Goal: Transaction & Acquisition: Book appointment/travel/reservation

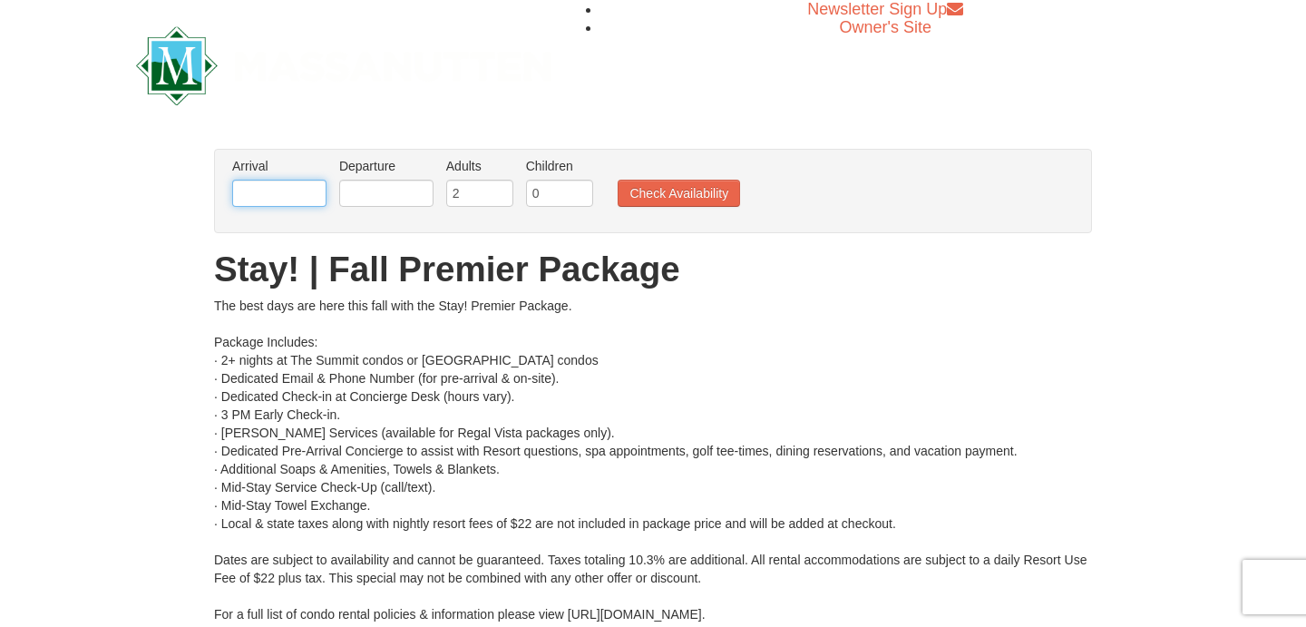
click at [314, 194] on input "text" at bounding box center [279, 193] width 94 height 27
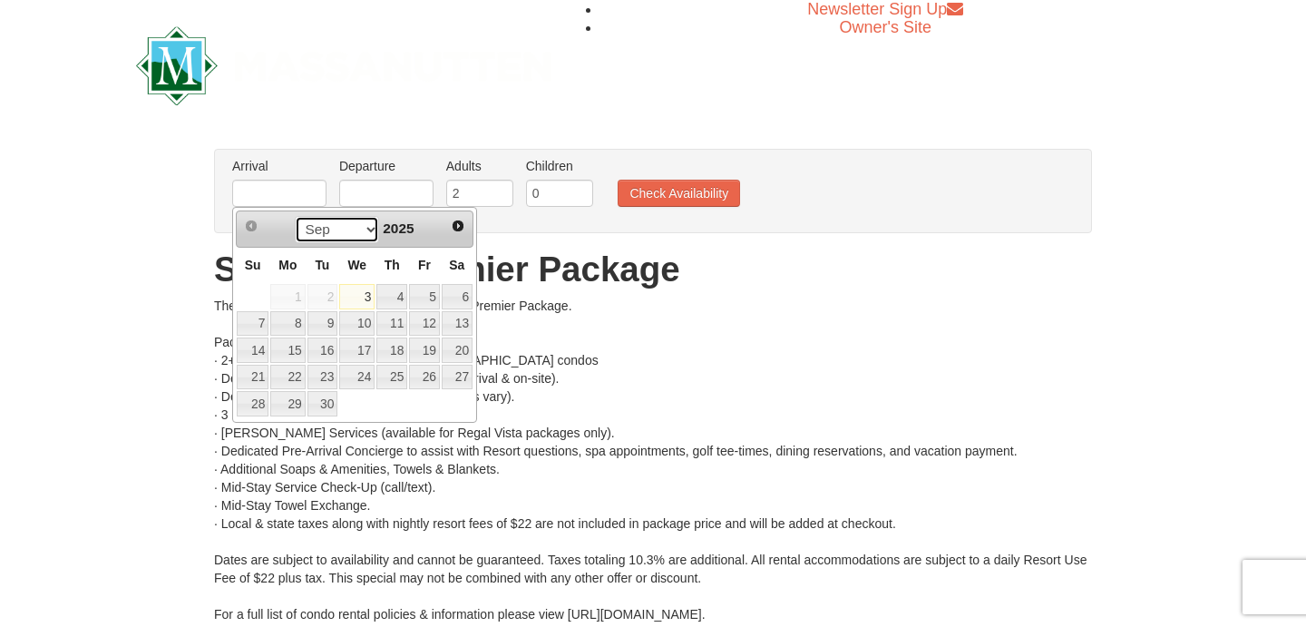
click at [367, 233] on select "Sep Oct Nov Dec" at bounding box center [337, 229] width 84 height 27
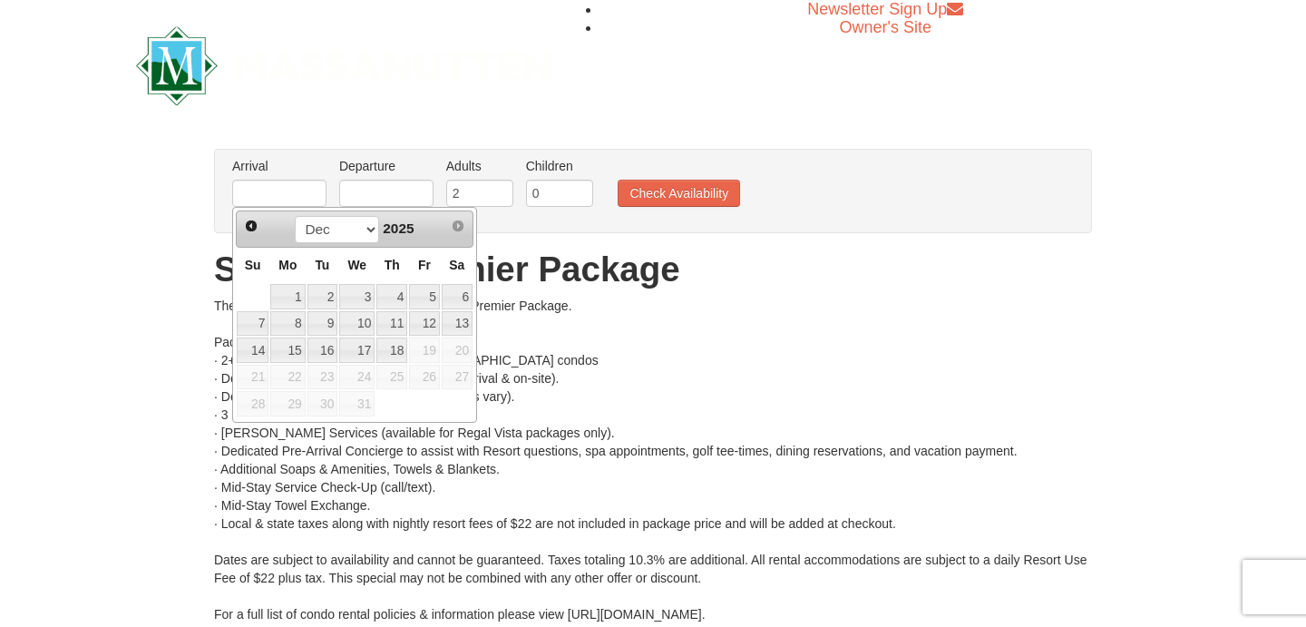
click at [164, 236] on div "× From: To: Adults: 2 Children: 0 Change Arrival Please format dates MM/DD/YYYY…" at bounding box center [653, 431] width 1306 height 601
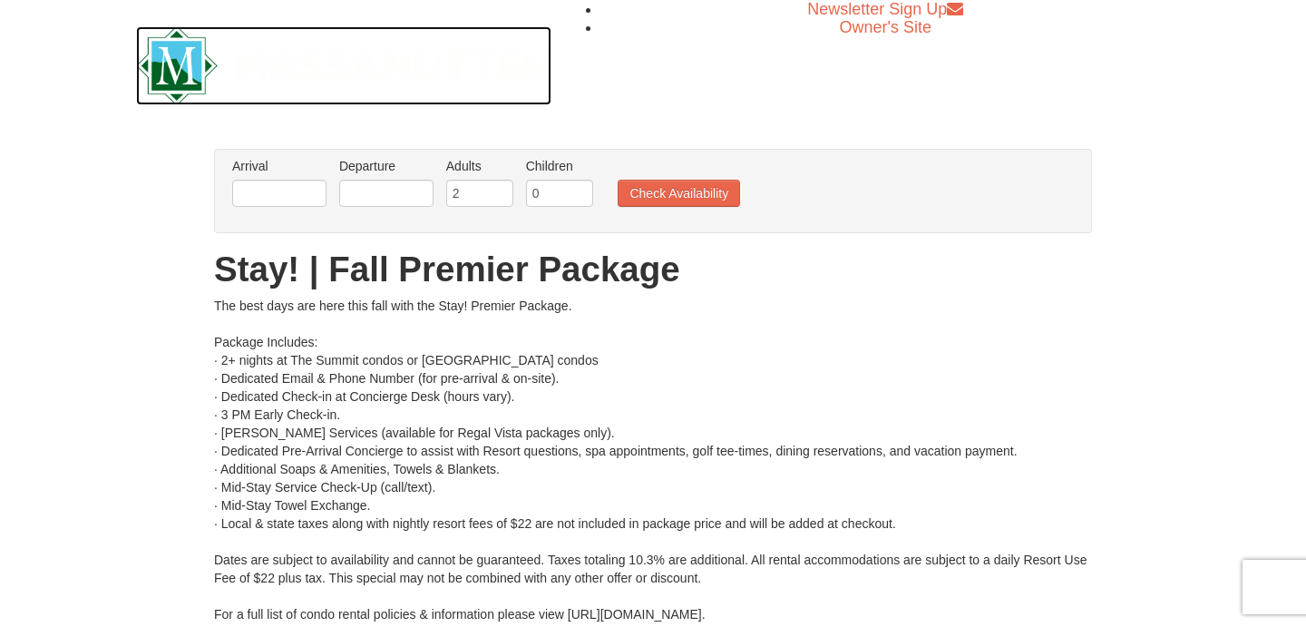
click at [156, 63] on img at bounding box center [343, 65] width 415 height 79
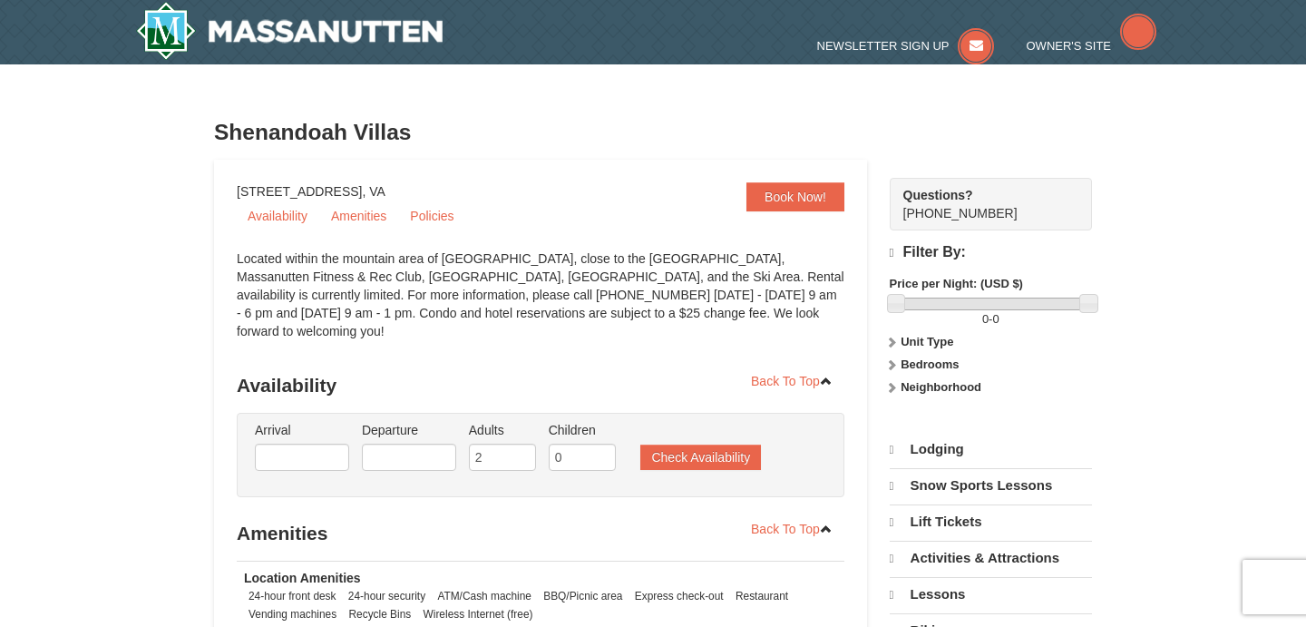
select select "9"
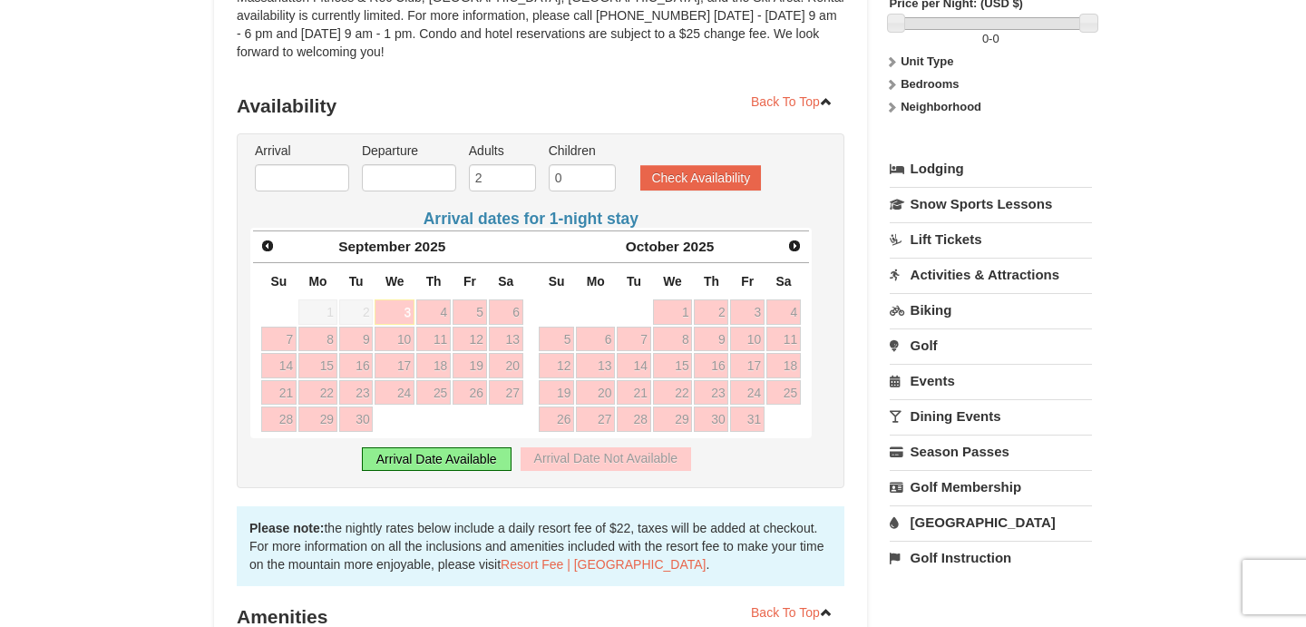
scroll to position [321, 0]
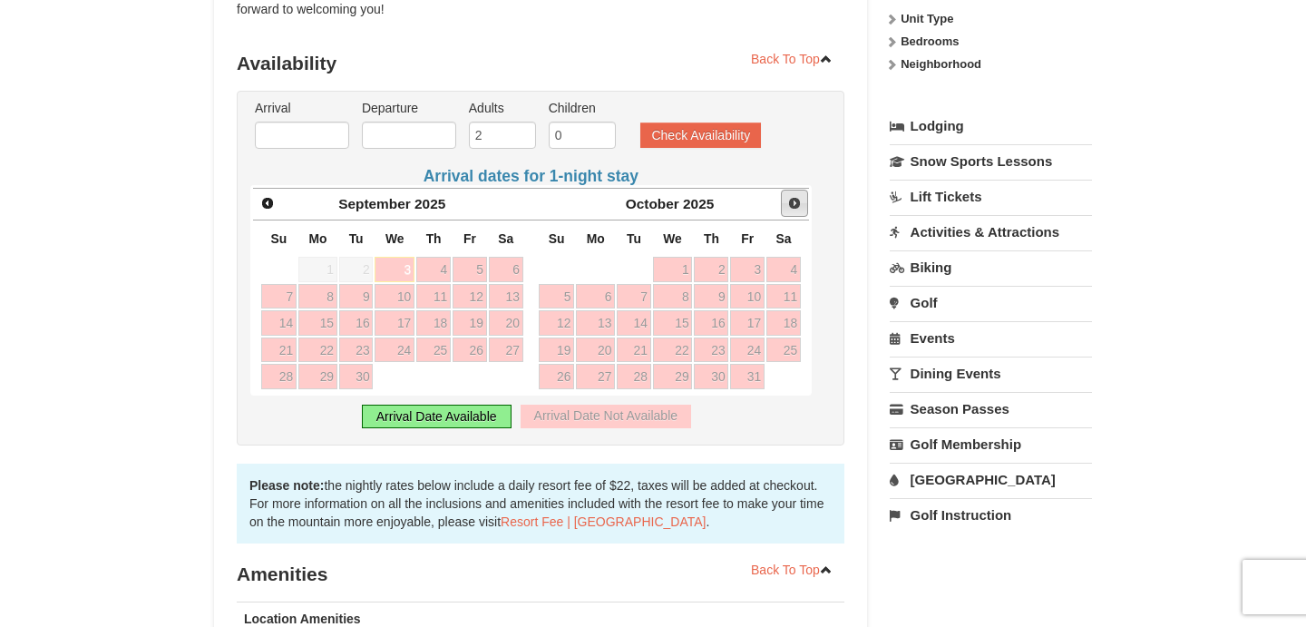
click at [796, 196] on span "Next" at bounding box center [794, 203] width 15 height 15
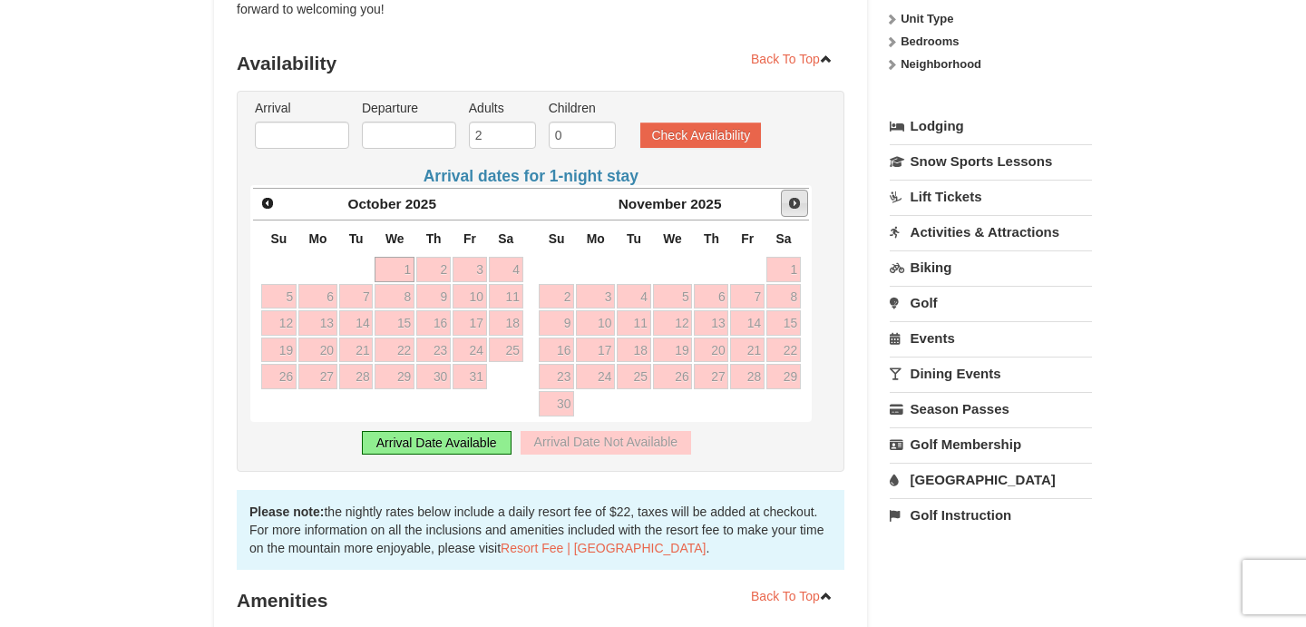
click at [794, 196] on span "Next" at bounding box center [794, 203] width 15 height 15
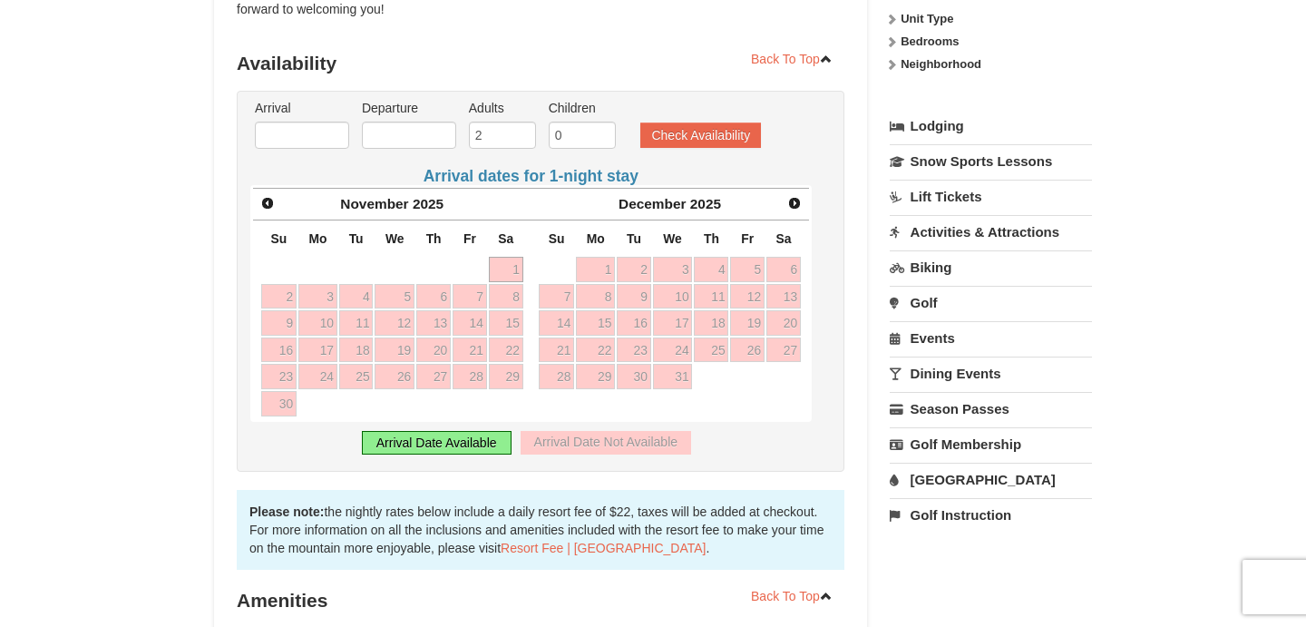
click at [472, 431] on div "Arrival Date Available" at bounding box center [437, 443] width 150 height 24
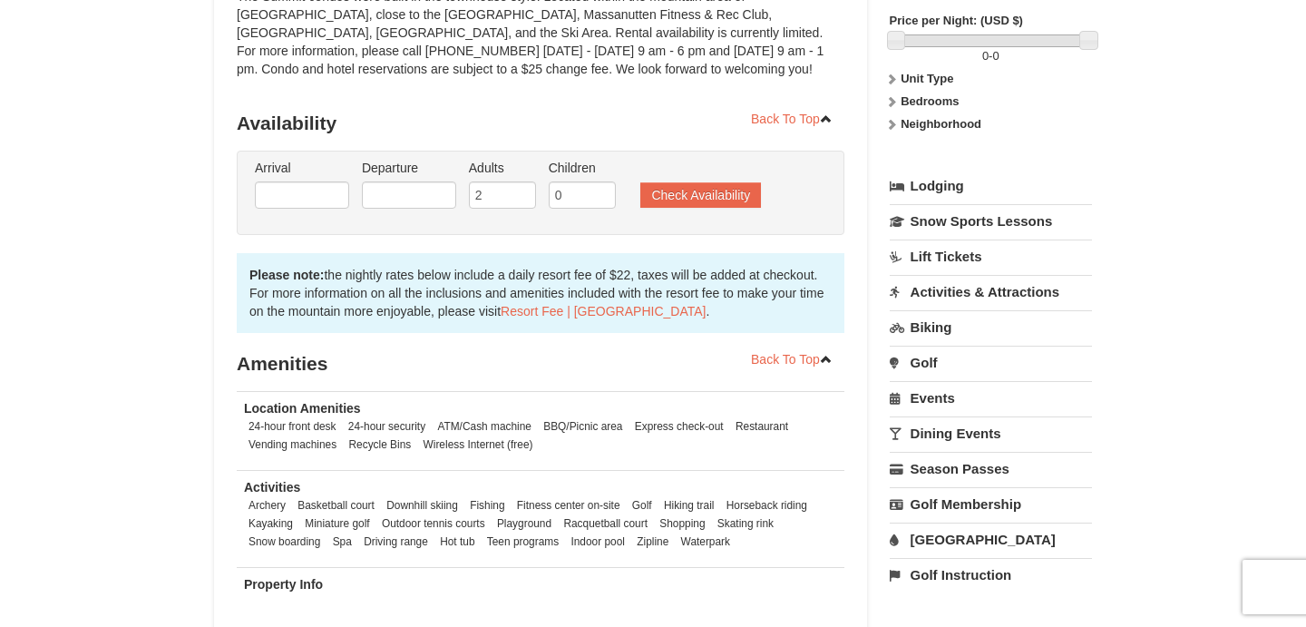
scroll to position [249, 0]
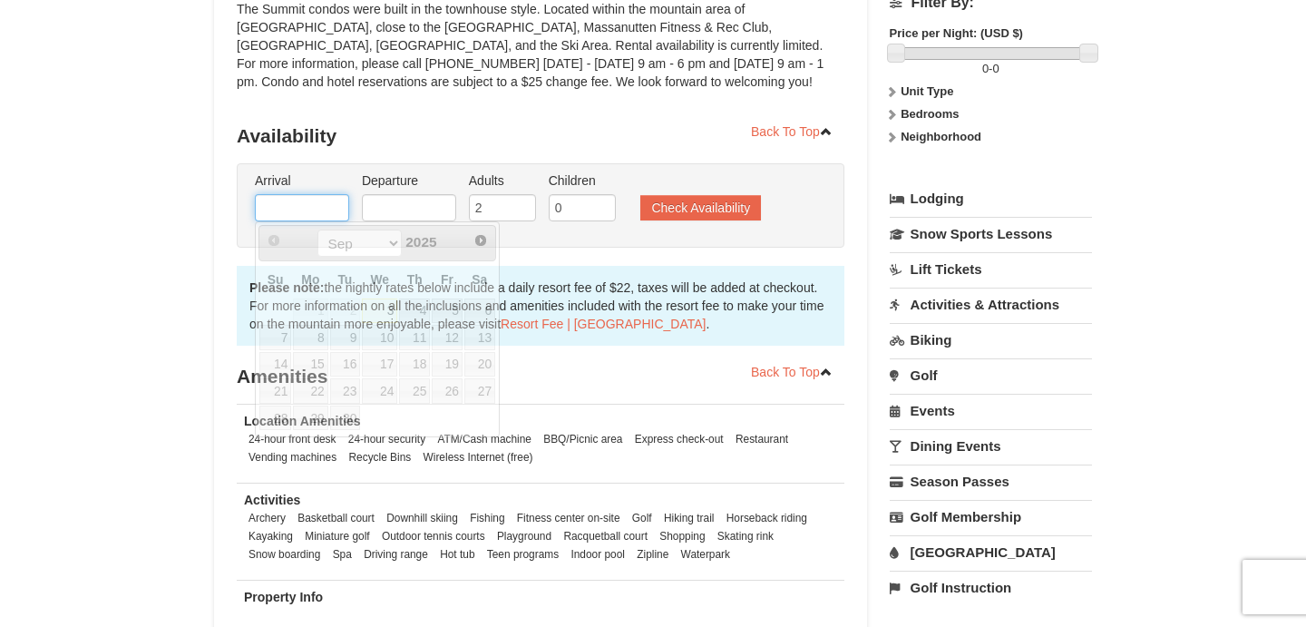
click at [338, 209] on input "text" at bounding box center [302, 207] width 94 height 27
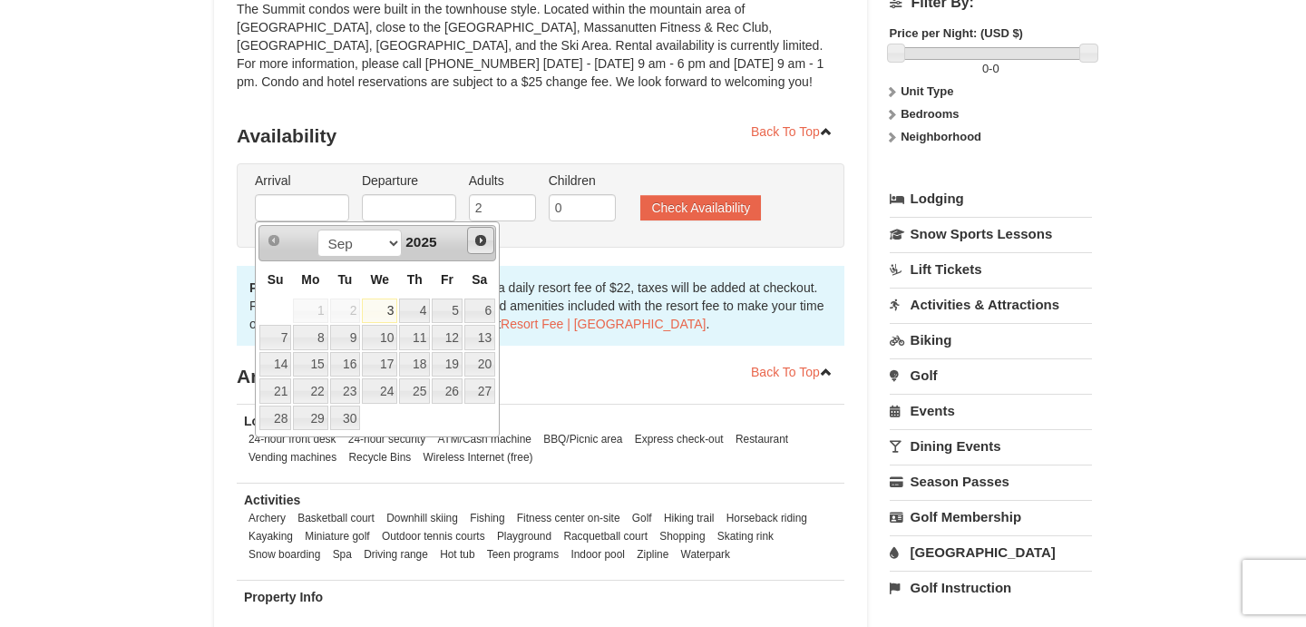
click at [478, 239] on span "Next" at bounding box center [480, 240] width 15 height 15
click at [481, 245] on span "Next" at bounding box center [480, 240] width 15 height 15
click at [279, 244] on span "Prev" at bounding box center [274, 240] width 15 height 15
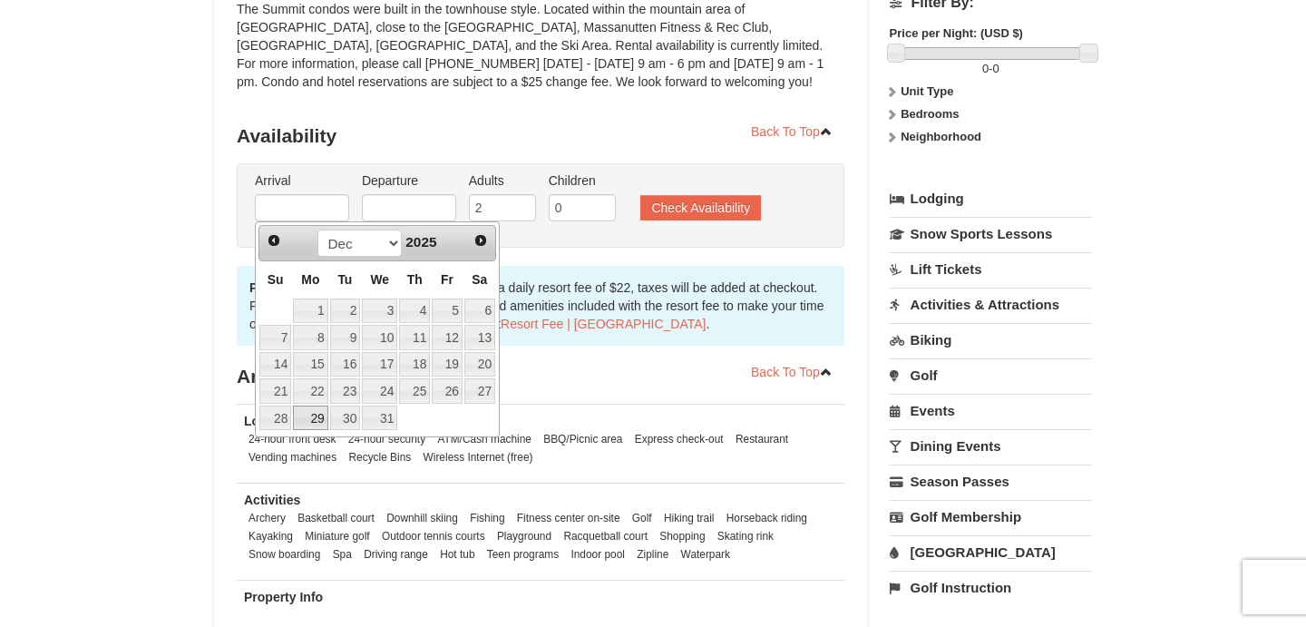
click at [312, 416] on link "29" at bounding box center [310, 417] width 34 height 25
type input "[DATE]"
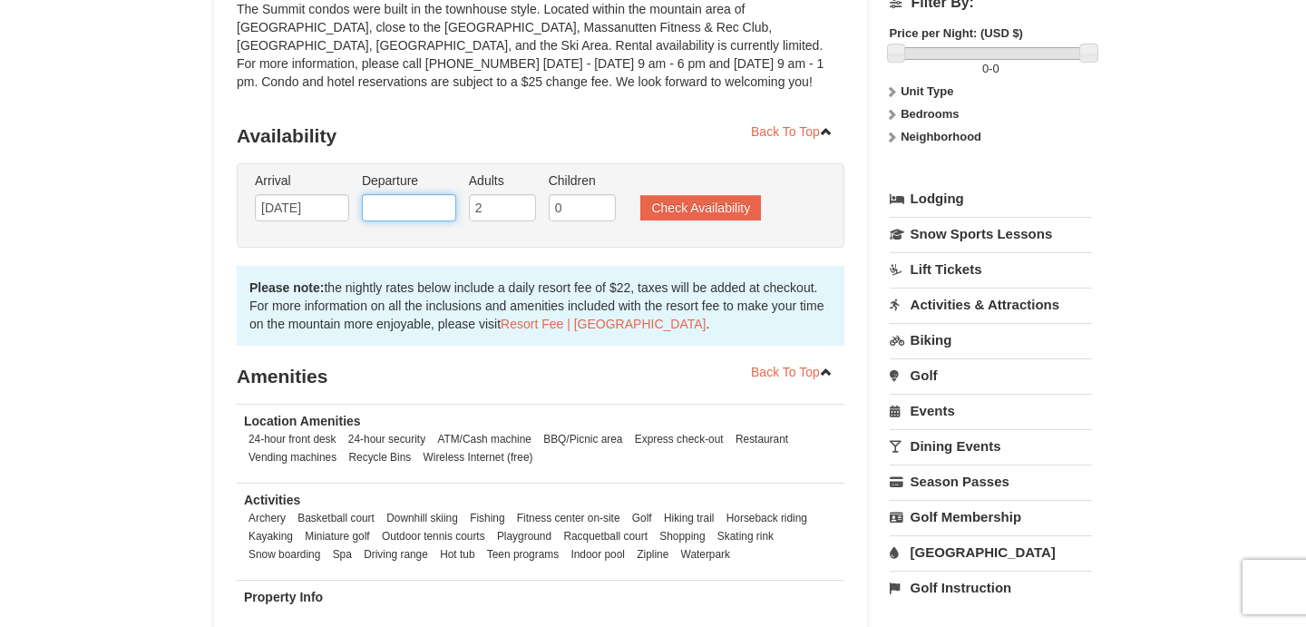
click at [408, 207] on input "text" at bounding box center [409, 207] width 94 height 27
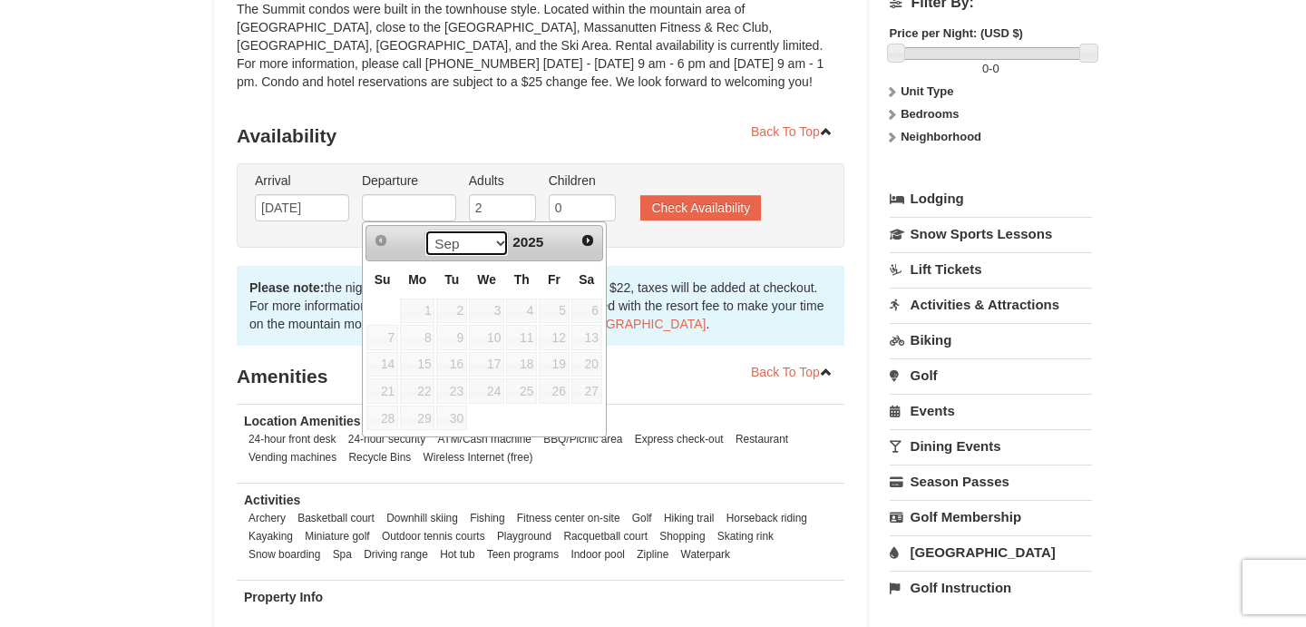
click at [496, 249] on select "Sep Oct Nov Dec" at bounding box center [466, 242] width 84 height 27
click at [590, 238] on span "Next" at bounding box center [587, 240] width 15 height 15
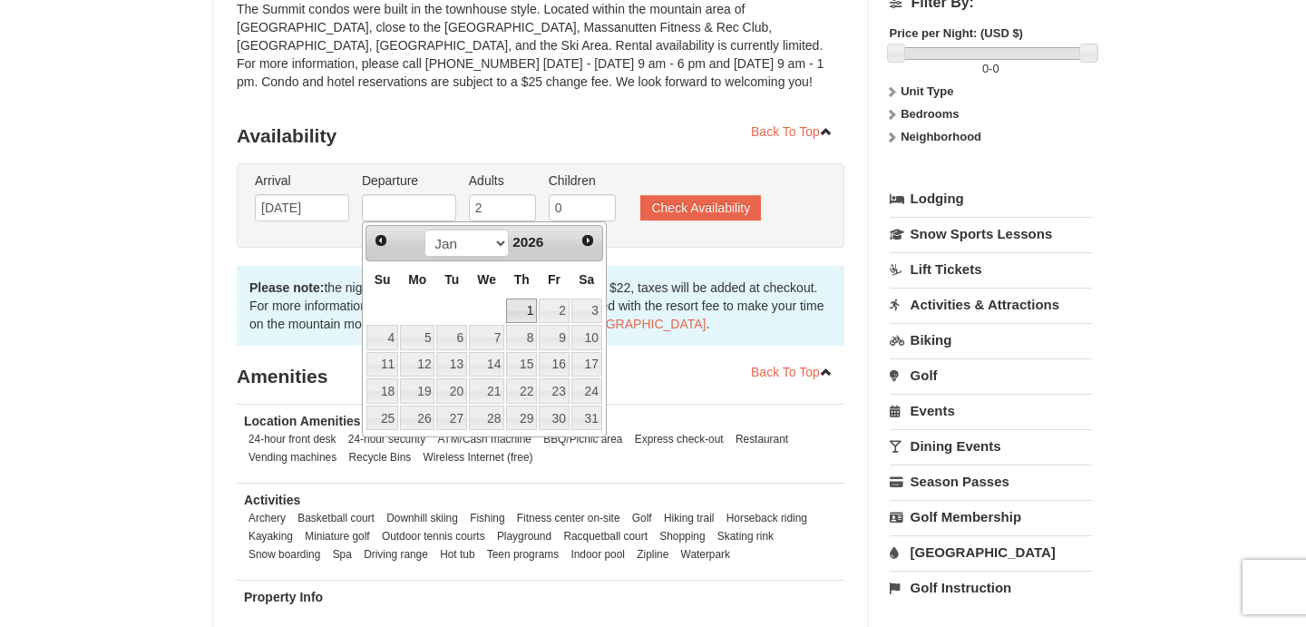
click at [522, 312] on link "1" at bounding box center [521, 310] width 31 height 25
type input "[DATE]"
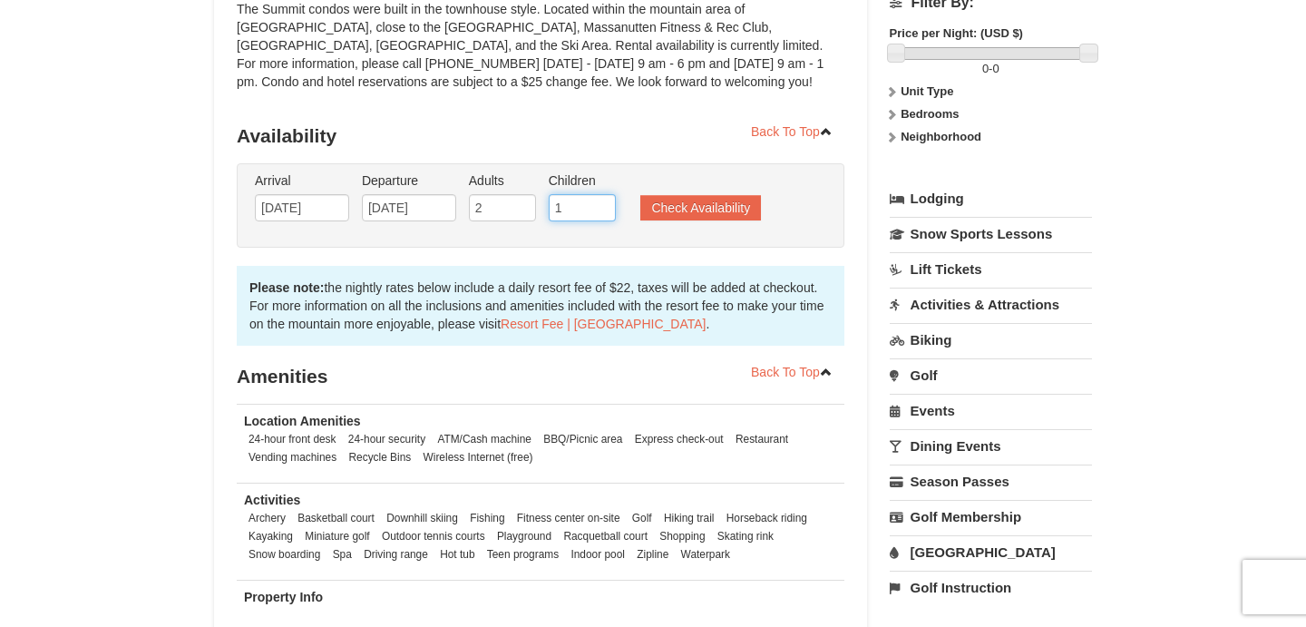
click at [600, 205] on input "1" at bounding box center [582, 207] width 67 height 27
type input "2"
click at [600, 205] on input "2" at bounding box center [582, 207] width 67 height 27
click at [691, 202] on button "Check Availability" at bounding box center [700, 207] width 121 height 25
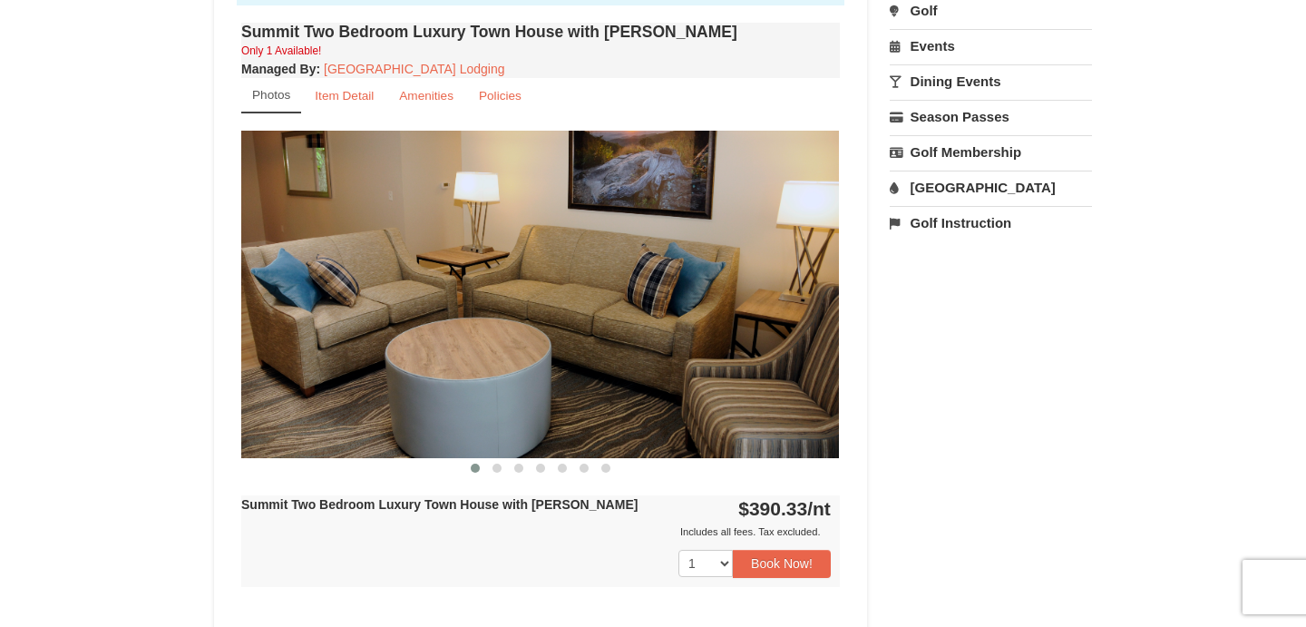
scroll to position [612, 0]
click at [809, 305] on img at bounding box center [540, 295] width 598 height 327
click at [663, 382] on img at bounding box center [540, 295] width 598 height 327
click at [487, 348] on img at bounding box center [540, 295] width 598 height 327
click at [495, 474] on button at bounding box center [497, 469] width 22 height 18
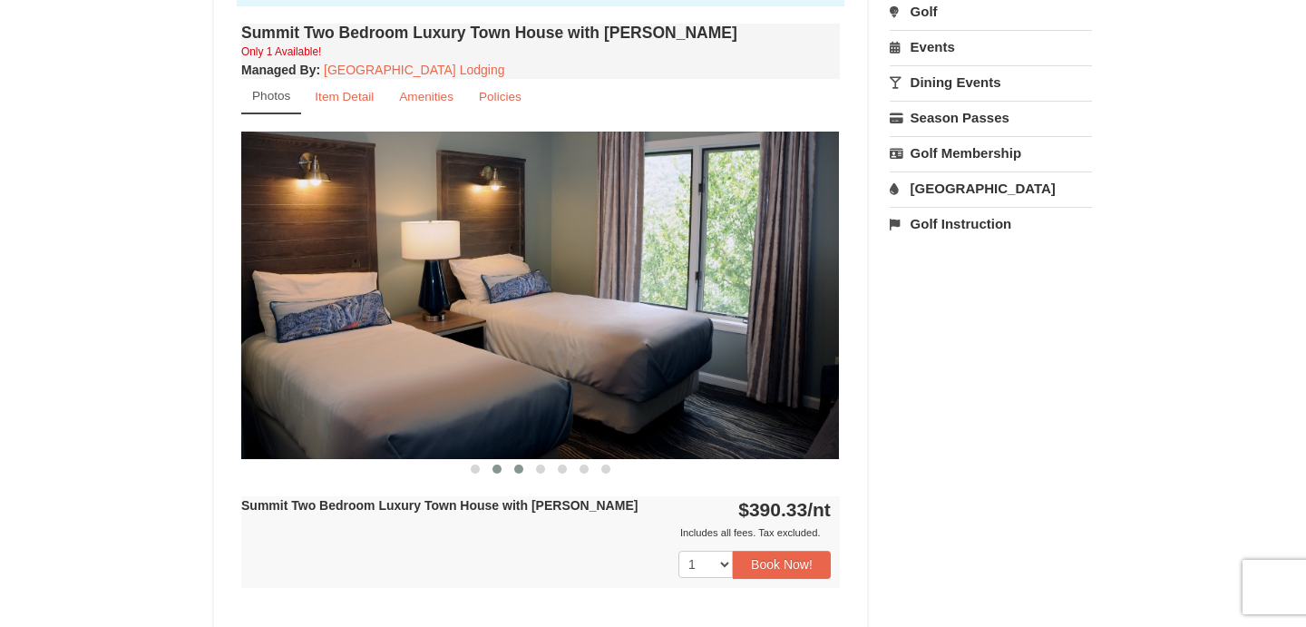
click at [517, 474] on button at bounding box center [519, 469] width 22 height 18
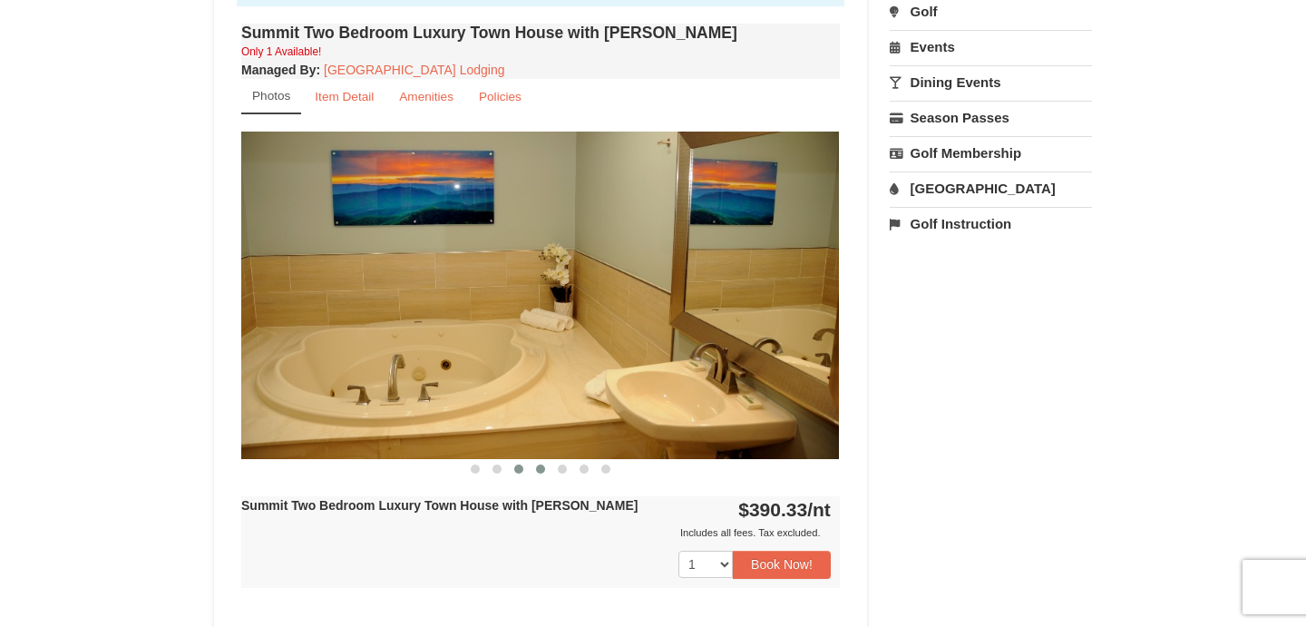
click at [539, 472] on span at bounding box center [540, 468] width 9 height 9
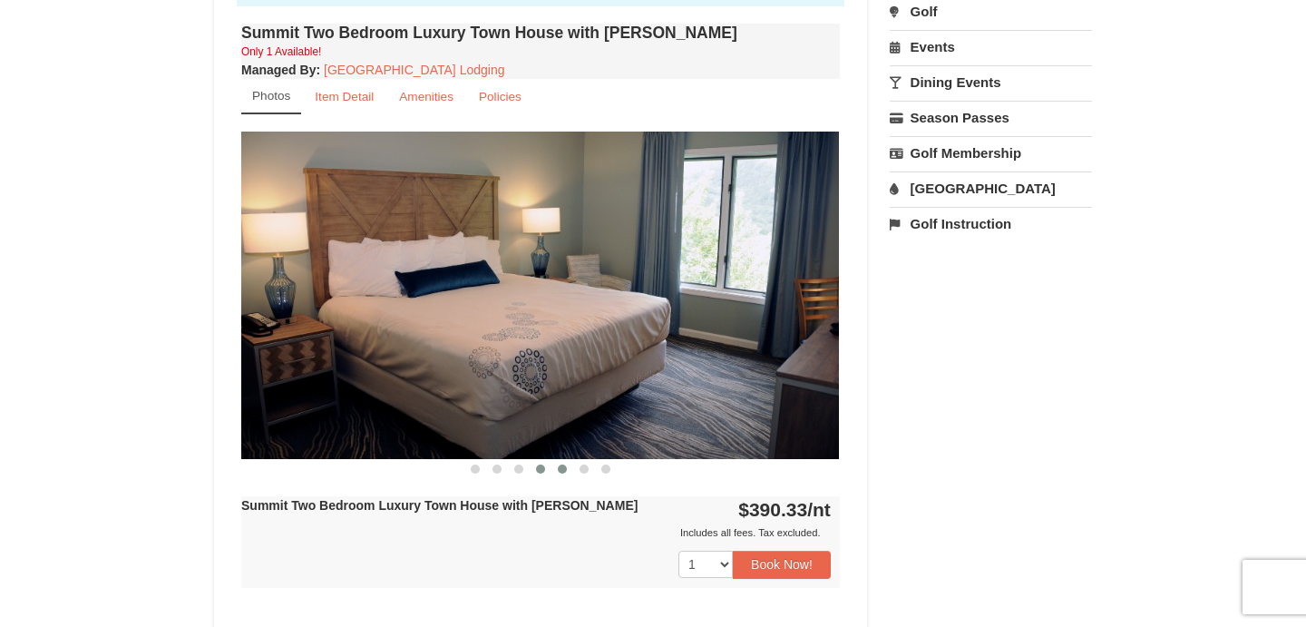
click at [561, 470] on span at bounding box center [562, 468] width 9 height 9
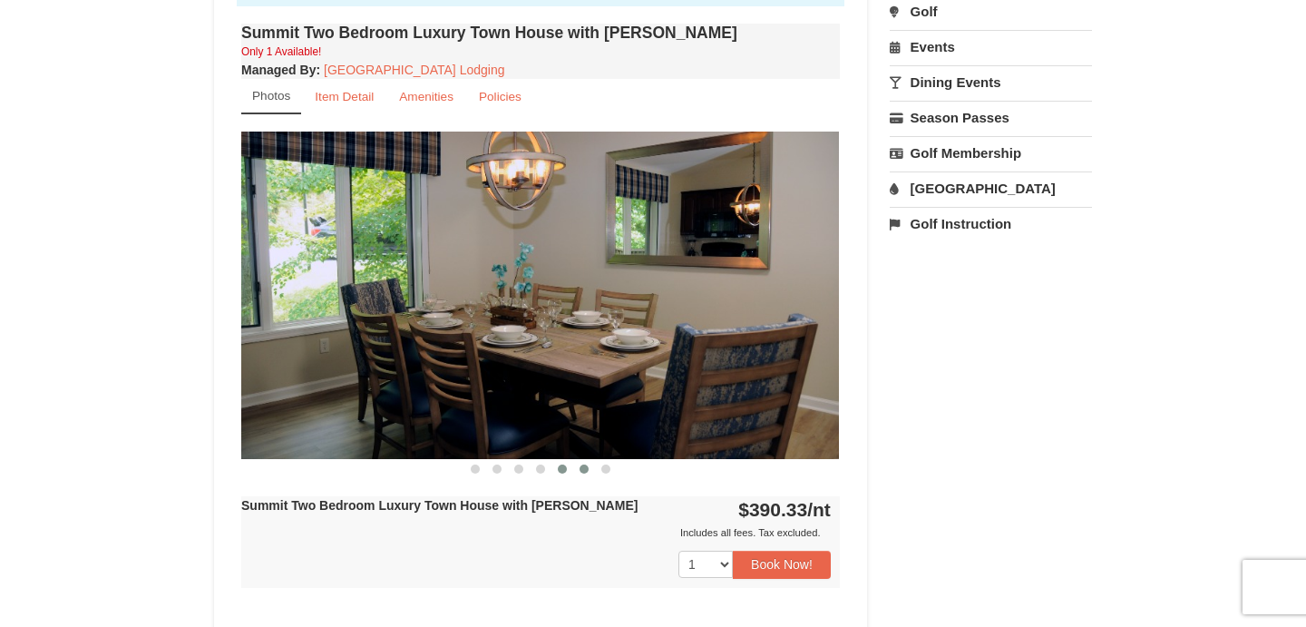
click at [578, 469] on button at bounding box center [584, 469] width 22 height 18
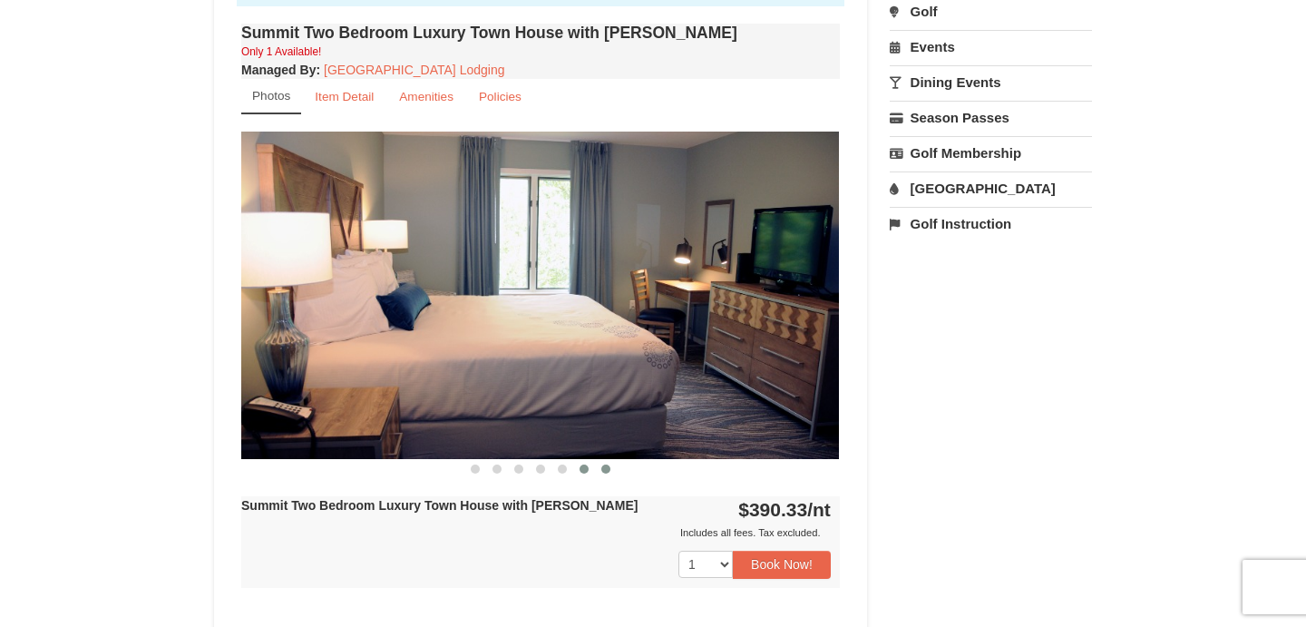
click at [607, 470] on span at bounding box center [605, 468] width 9 height 9
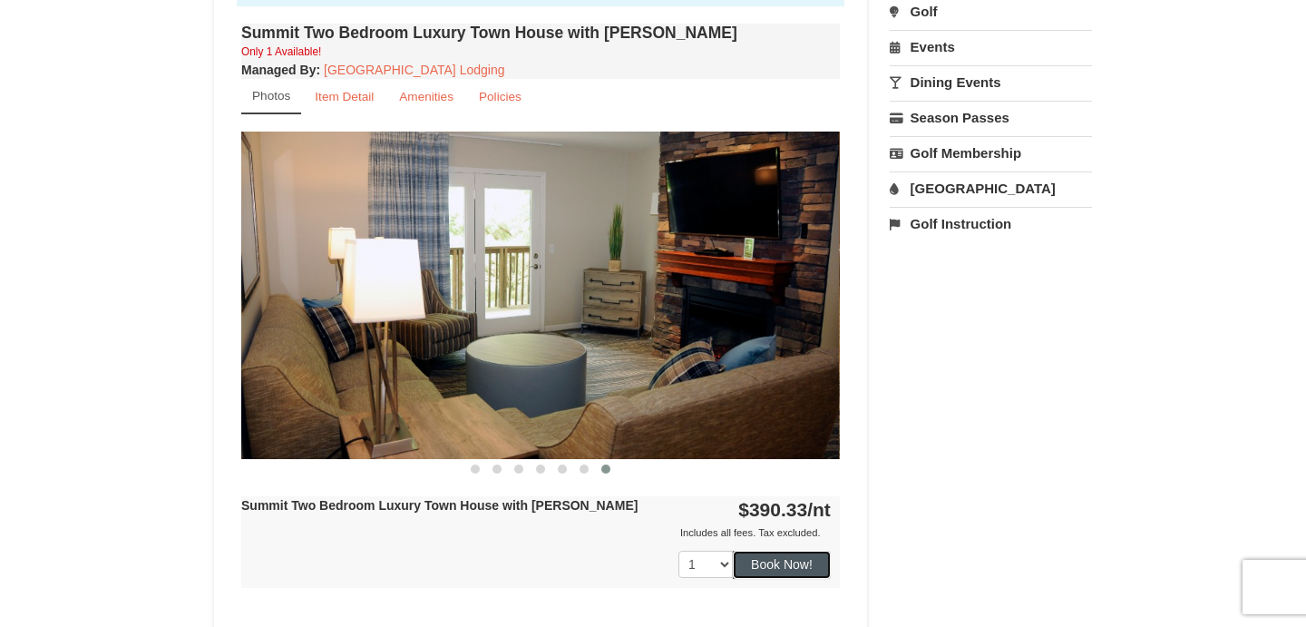
click at [765, 569] on button "Book Now!" at bounding box center [782, 564] width 98 height 27
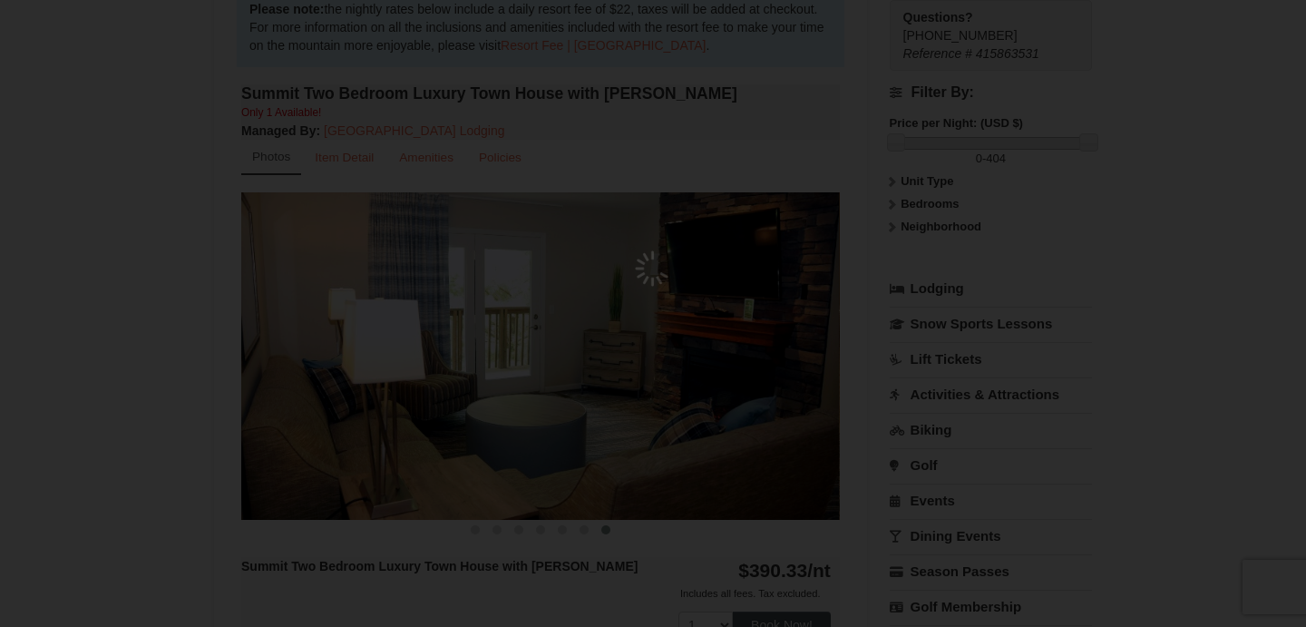
scroll to position [159, 0]
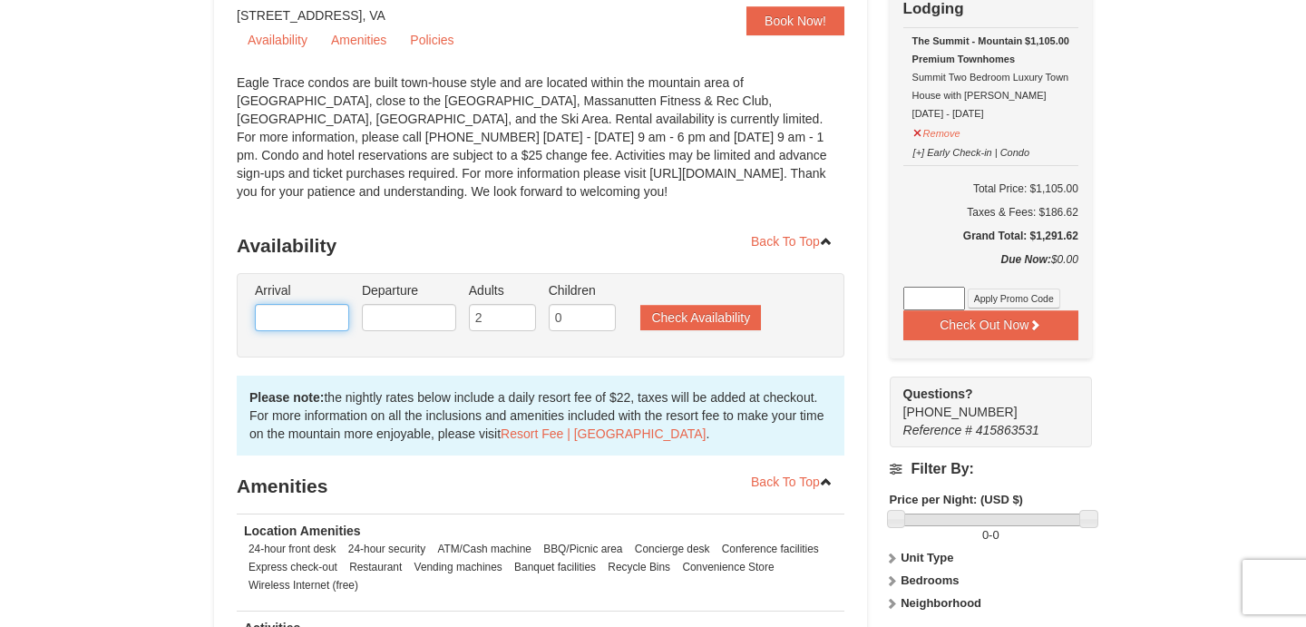
click at [318, 316] on input "text" at bounding box center [302, 317] width 94 height 27
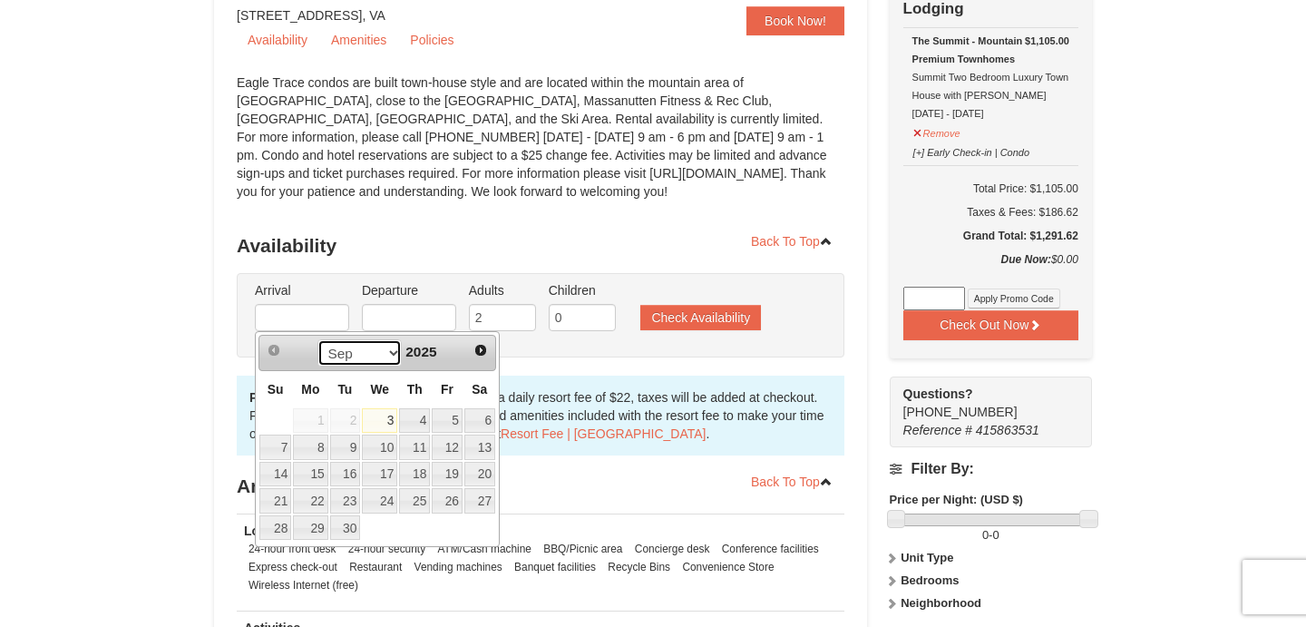
click at [390, 355] on select "Sep Oct Nov Dec" at bounding box center [359, 352] width 84 height 27
click at [324, 528] on link "29" at bounding box center [310, 527] width 34 height 25
type input "[DATE]"
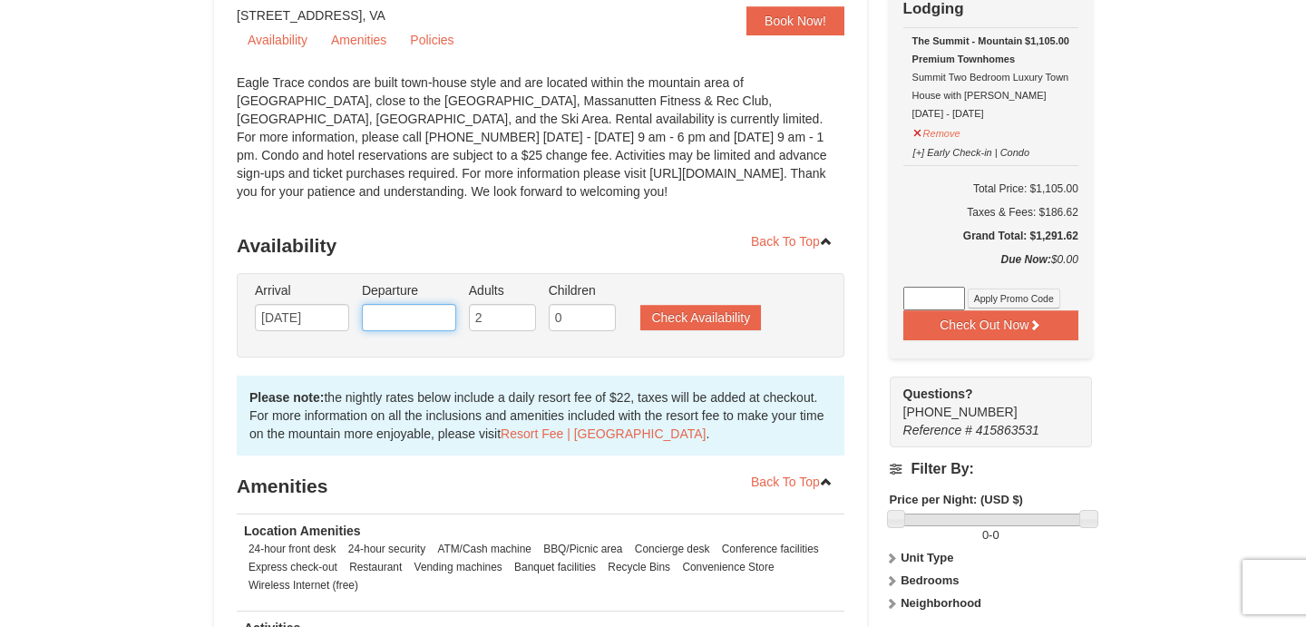
click at [445, 313] on input "text" at bounding box center [409, 317] width 94 height 27
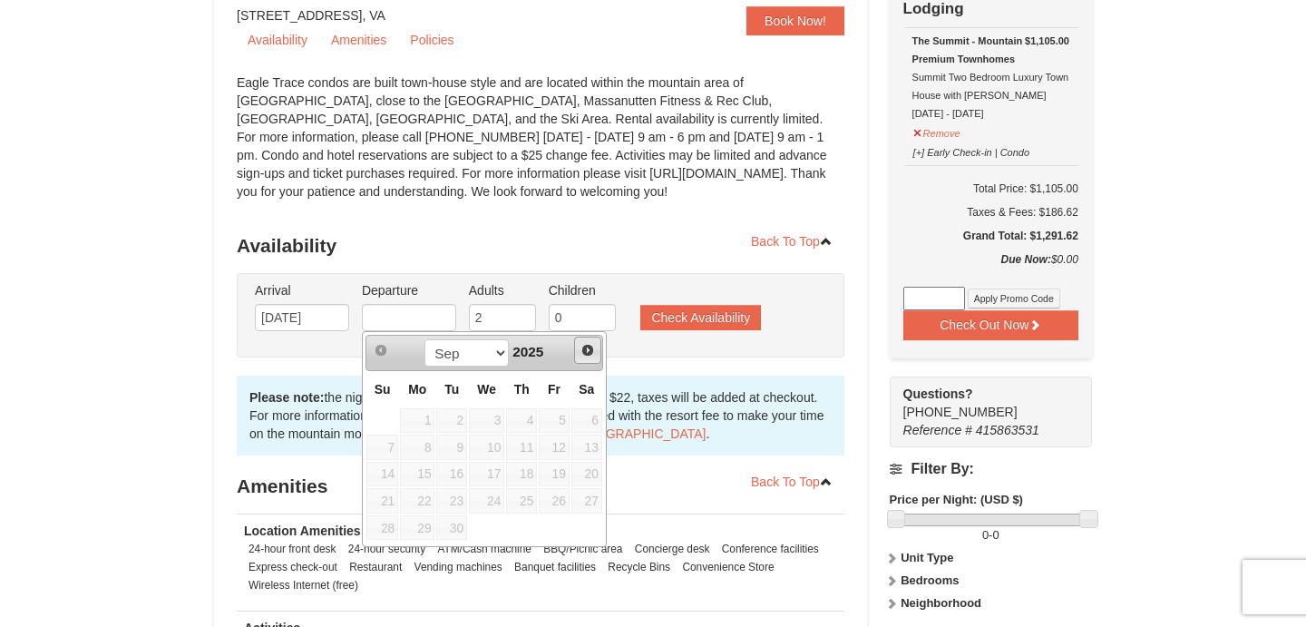
click at [590, 346] on span "Next" at bounding box center [587, 350] width 15 height 15
click at [496, 358] on select "Sep Oct Nov Dec" at bounding box center [466, 352] width 84 height 27
click at [590, 352] on span "Next" at bounding box center [587, 350] width 15 height 15
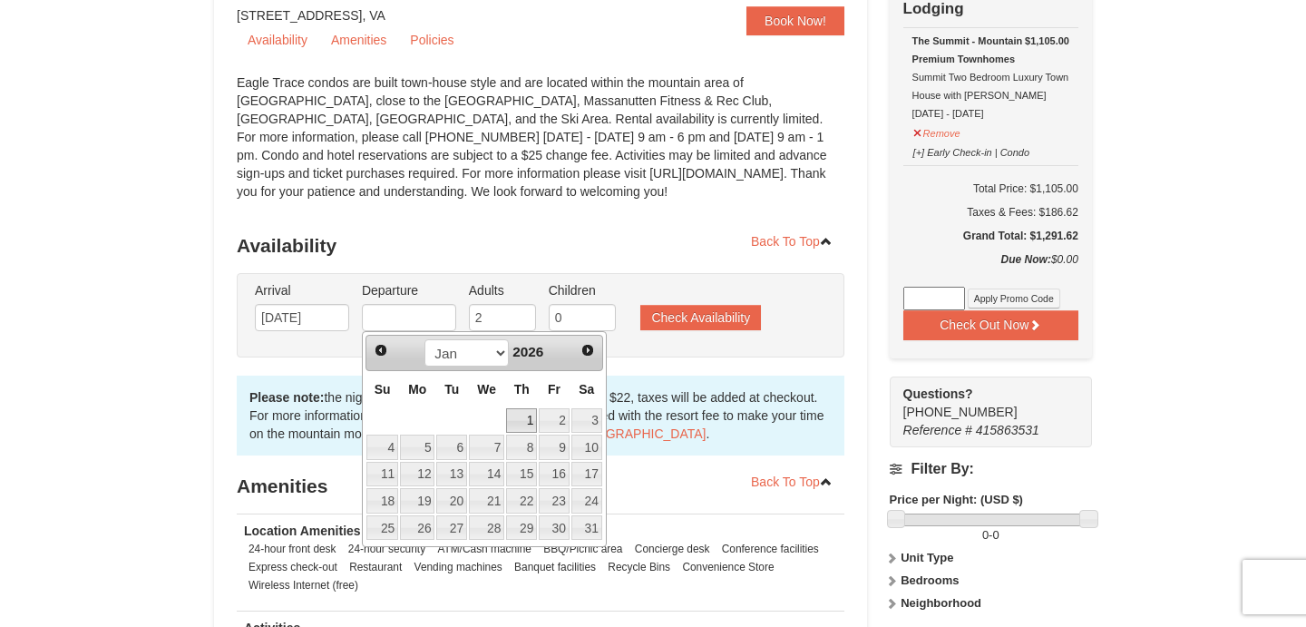
click at [525, 414] on link "1" at bounding box center [521, 420] width 31 height 25
type input "[DATE]"
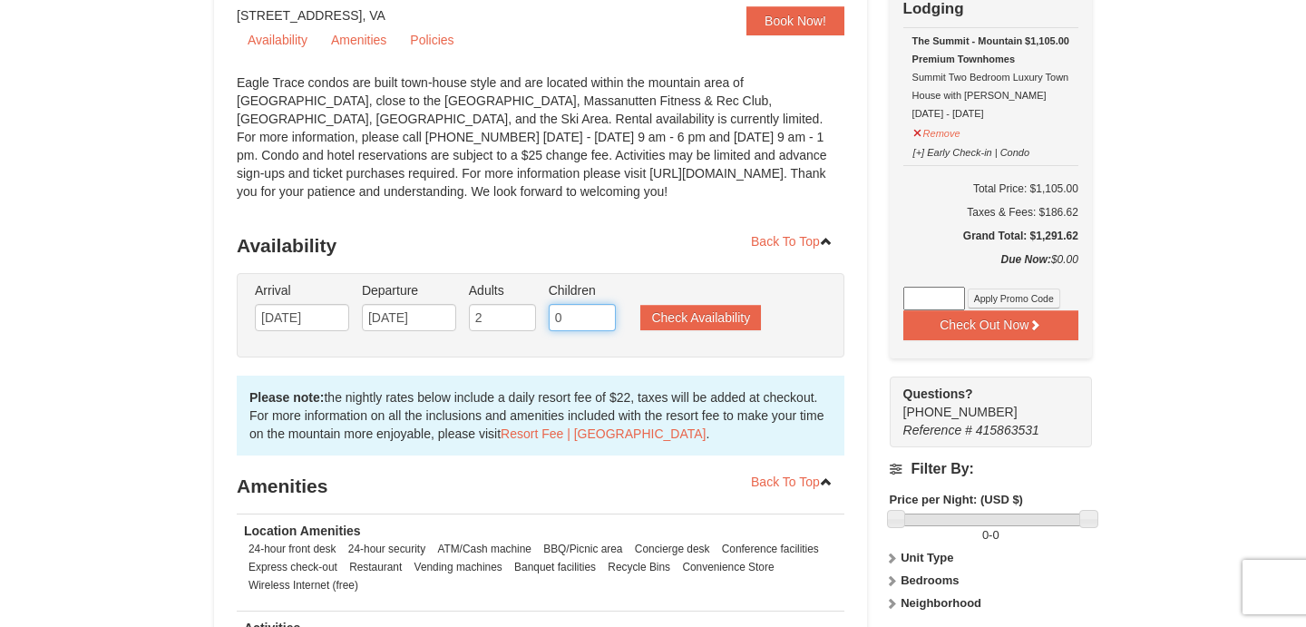
click at [613, 327] on input "0" at bounding box center [582, 317] width 67 height 27
click at [605, 315] on input "1" at bounding box center [582, 317] width 67 height 27
type input "2"
click at [605, 315] on input "2" at bounding box center [582, 317] width 67 height 27
click at [680, 318] on button "Check Availability" at bounding box center [700, 317] width 121 height 25
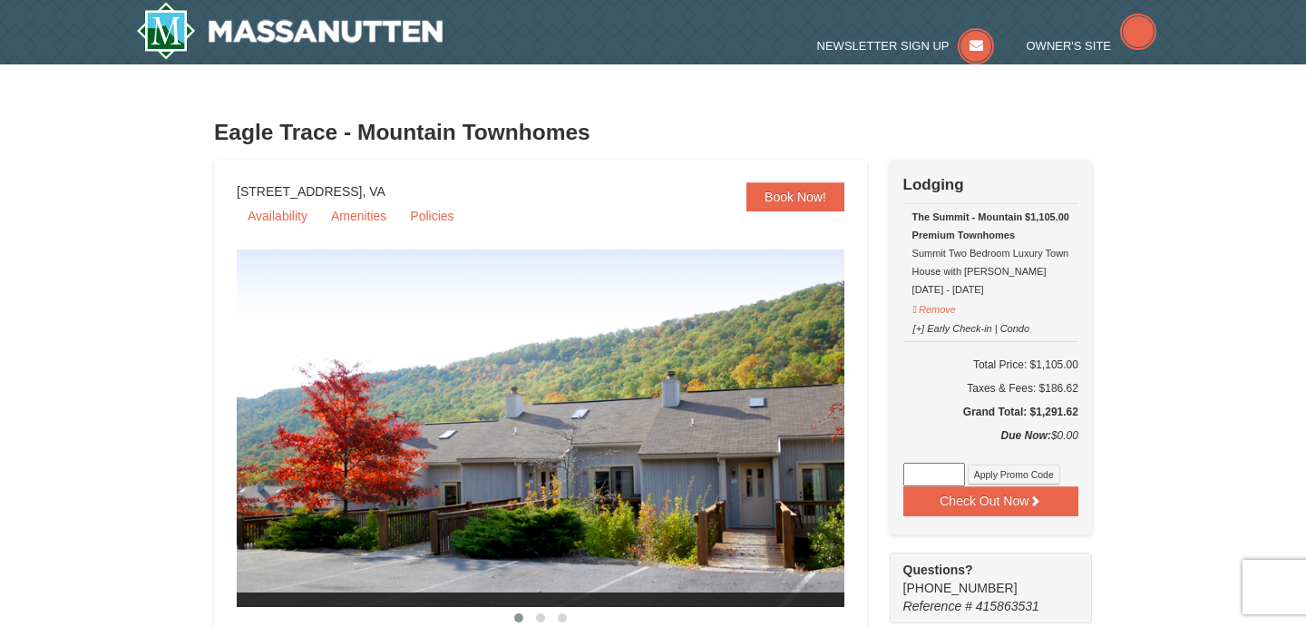
select select "9"
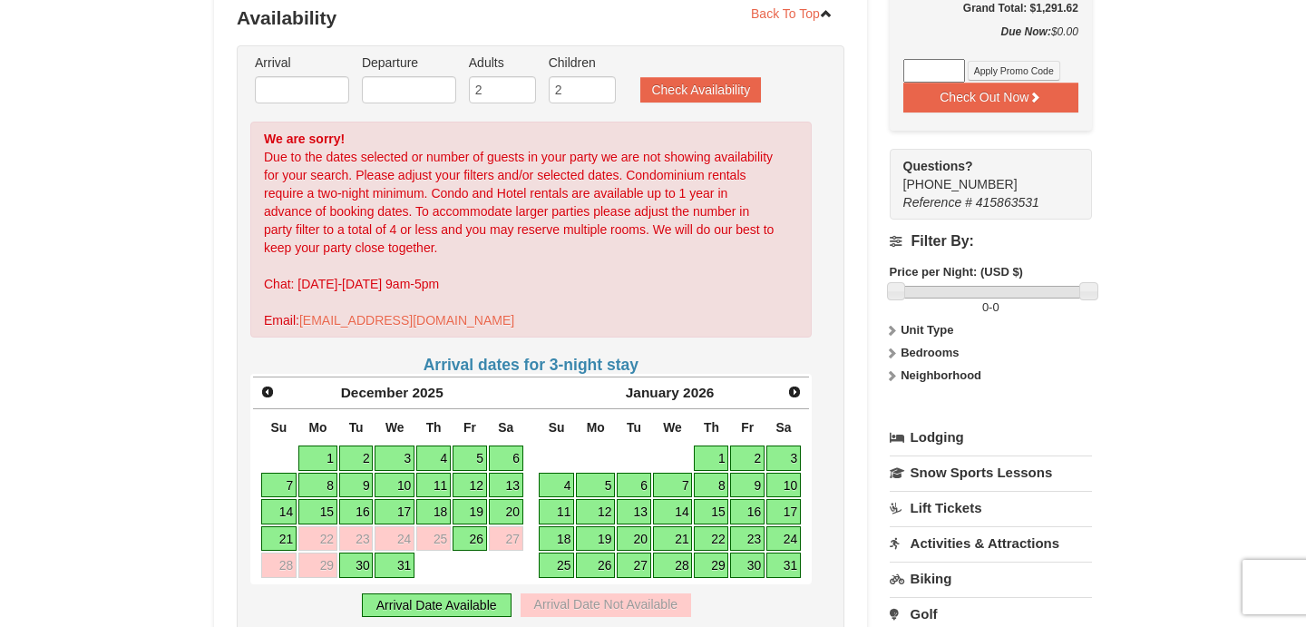
click at [366, 566] on link "30" at bounding box center [356, 564] width 34 height 25
type input "[DATE]"
click at [750, 460] on link "2" at bounding box center [747, 457] width 34 height 25
type input "[DATE]"
click at [741, 93] on button "Check Availability" at bounding box center [700, 89] width 121 height 25
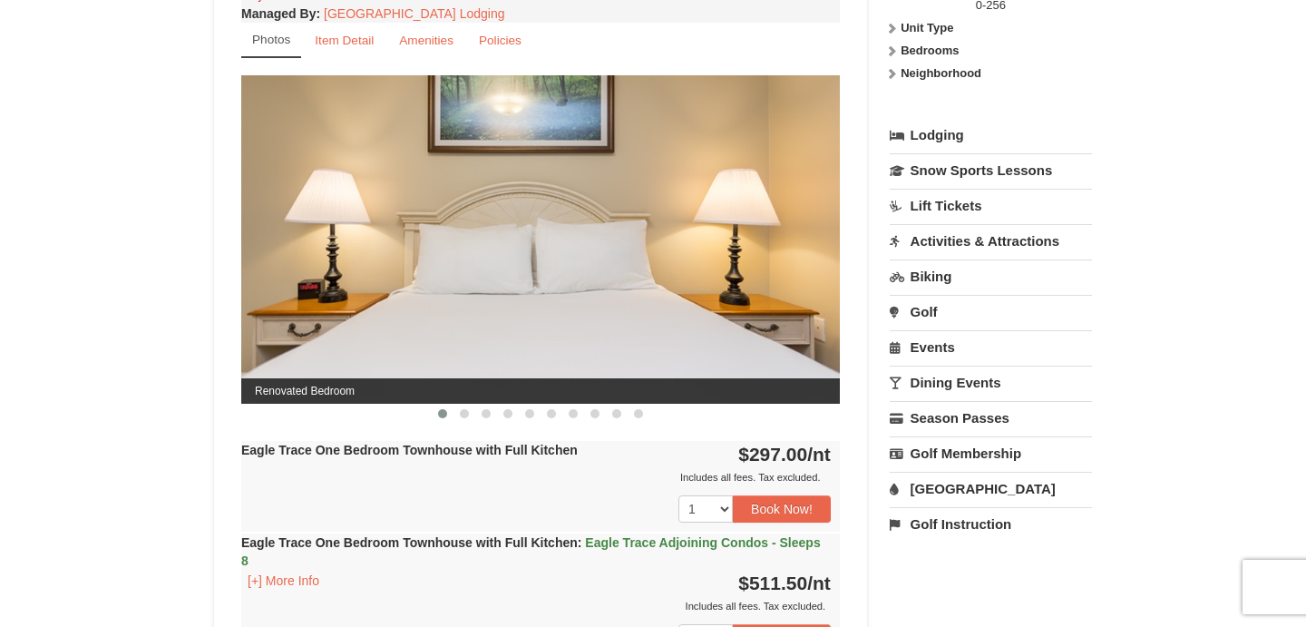
scroll to position [704, 0]
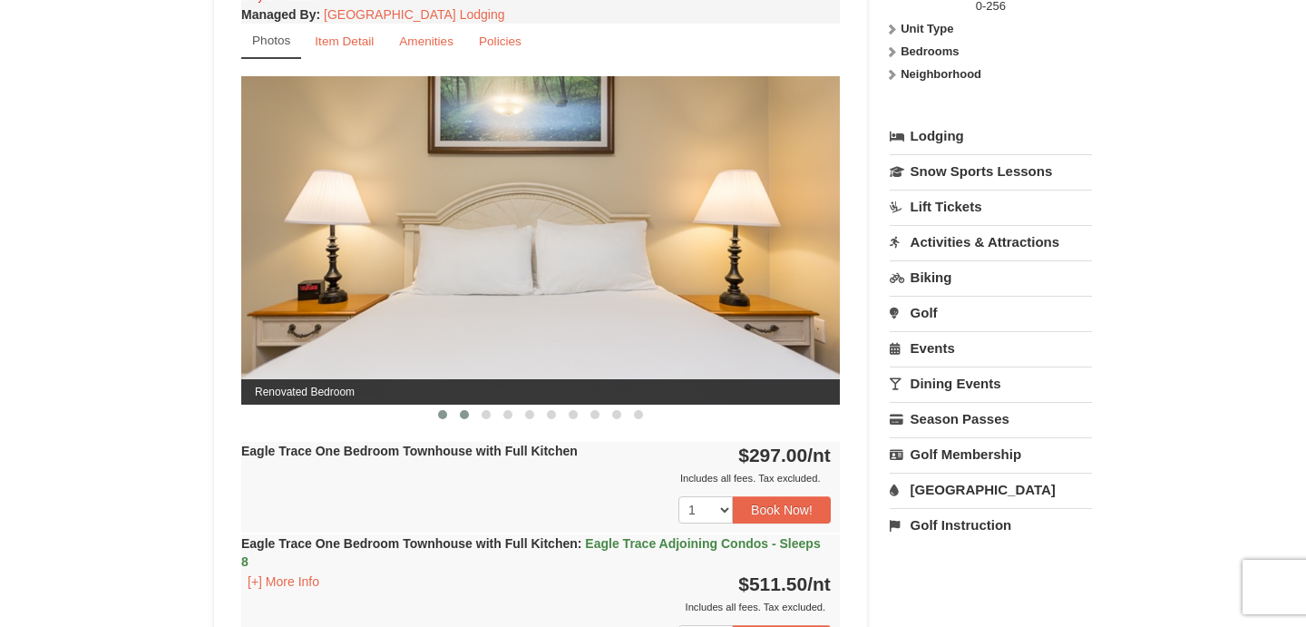
click at [469, 414] on button at bounding box center [464, 414] width 22 height 18
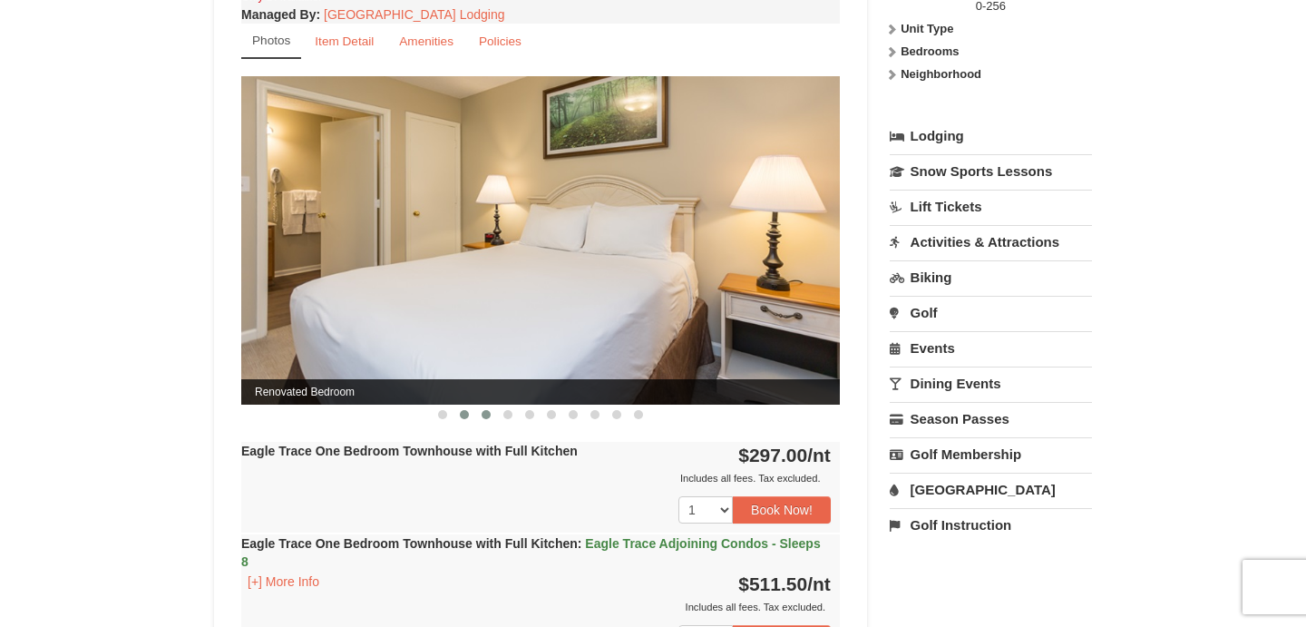
click at [494, 415] on button at bounding box center [486, 414] width 22 height 18
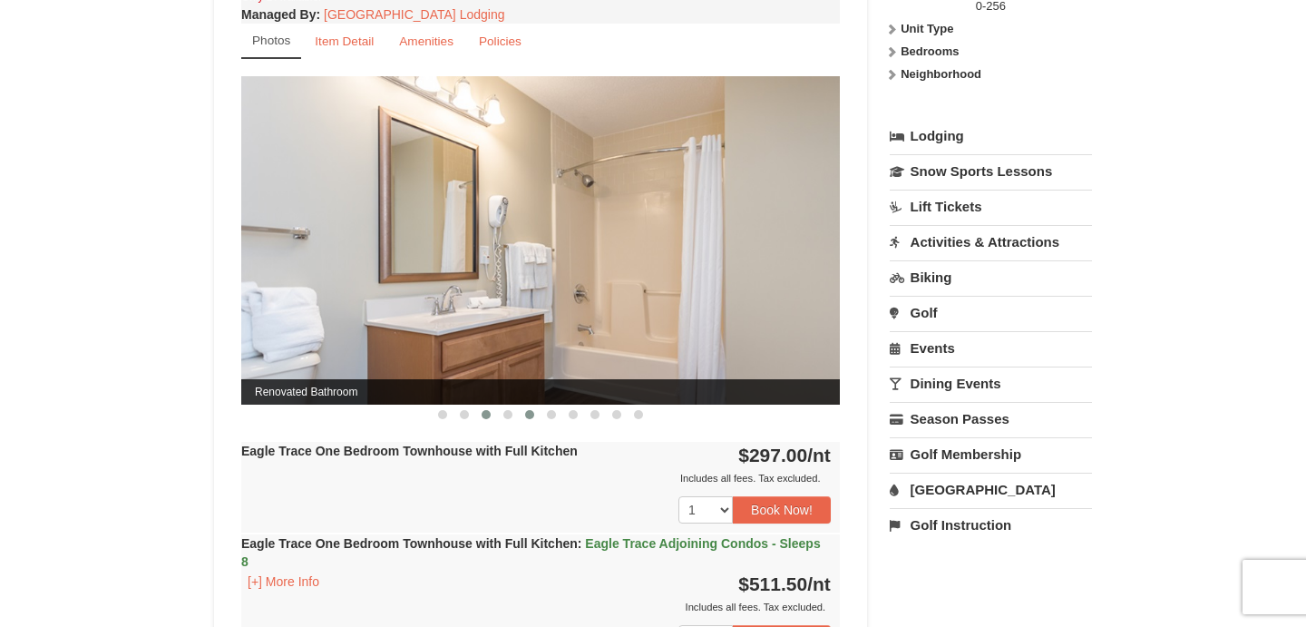
click at [522, 414] on button at bounding box center [530, 414] width 22 height 18
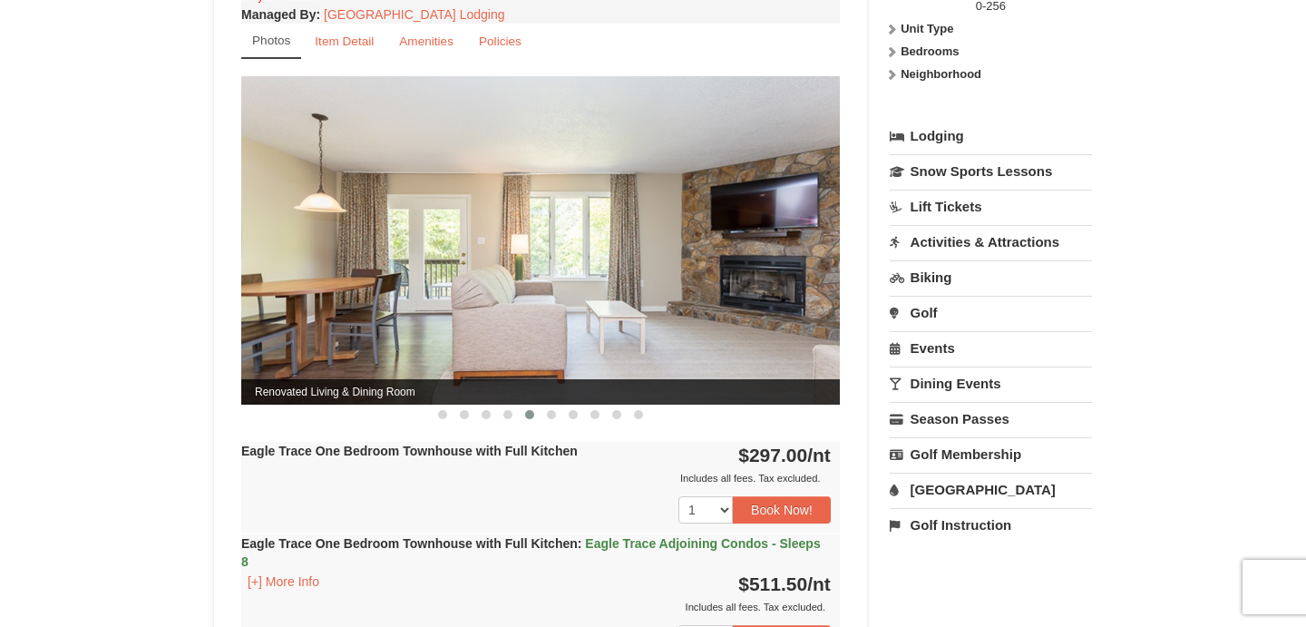
click at [535, 413] on button at bounding box center [530, 414] width 22 height 18
click at [555, 414] on span at bounding box center [551, 414] width 9 height 9
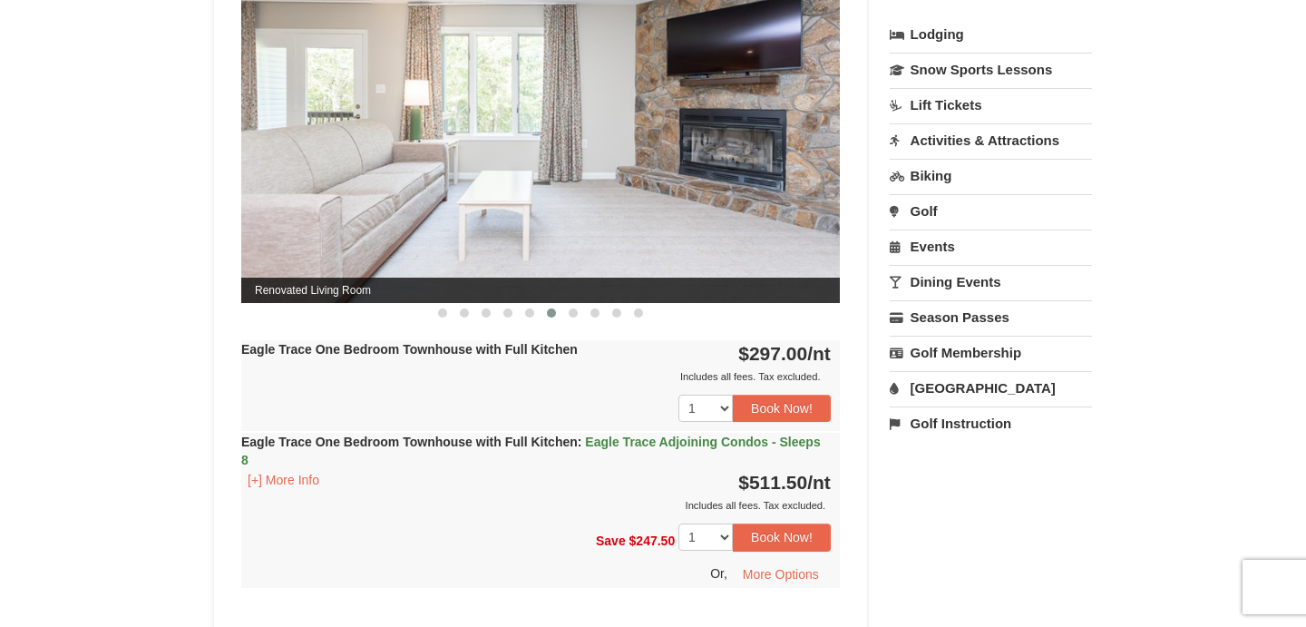
scroll to position [807, 0]
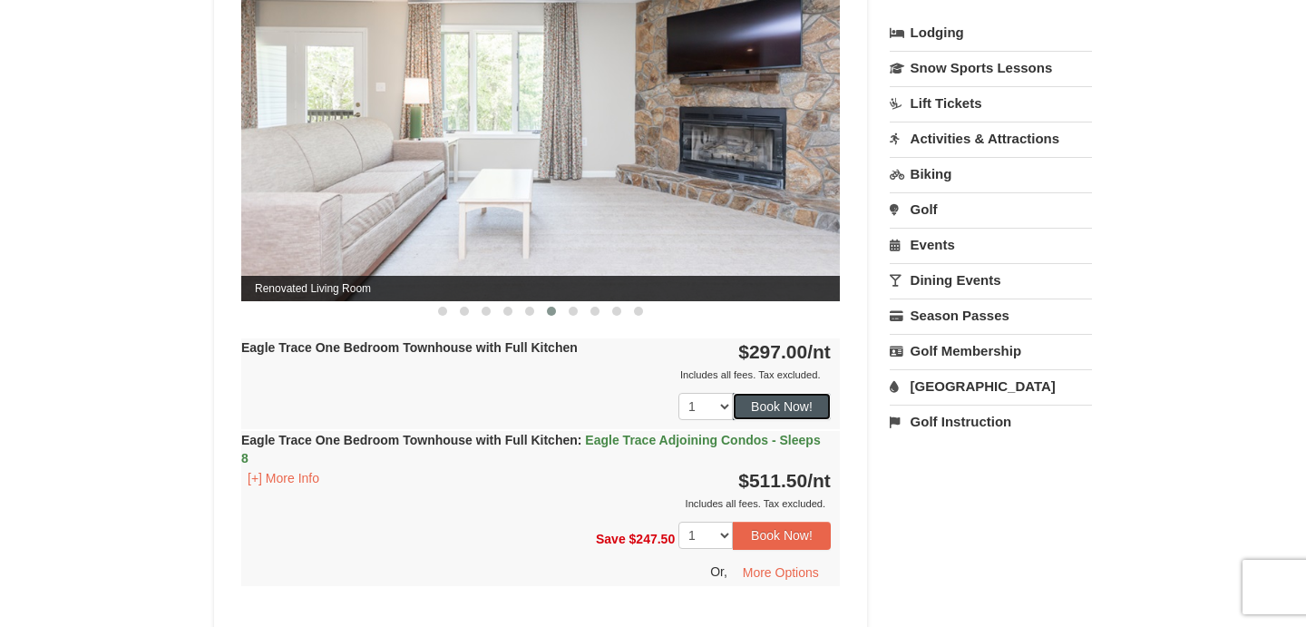
click at [798, 412] on button "Book Now!" at bounding box center [782, 406] width 98 height 27
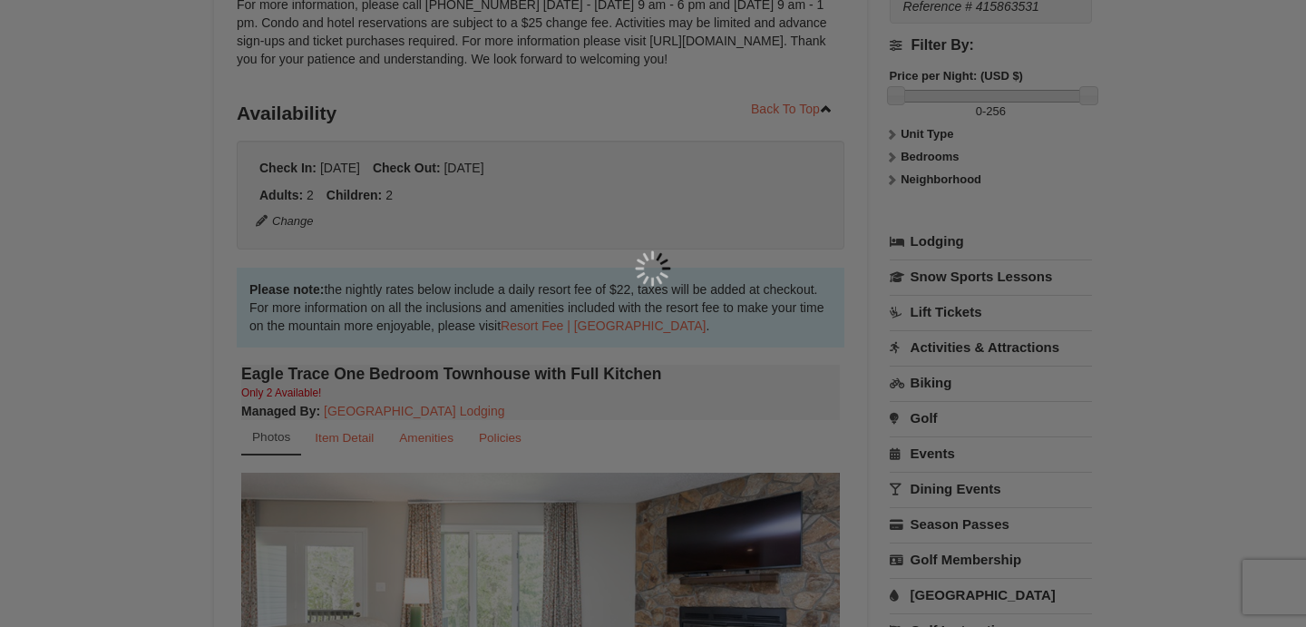
scroll to position [159, 0]
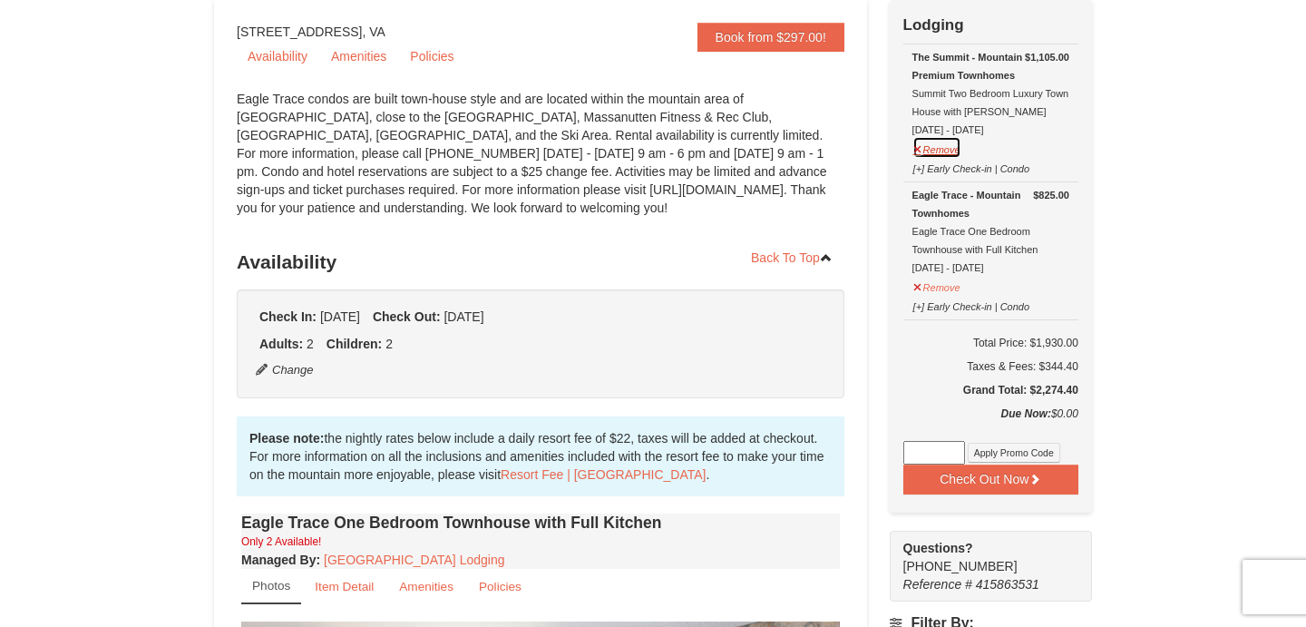
click at [922, 144] on button "Remove" at bounding box center [936, 147] width 49 height 23
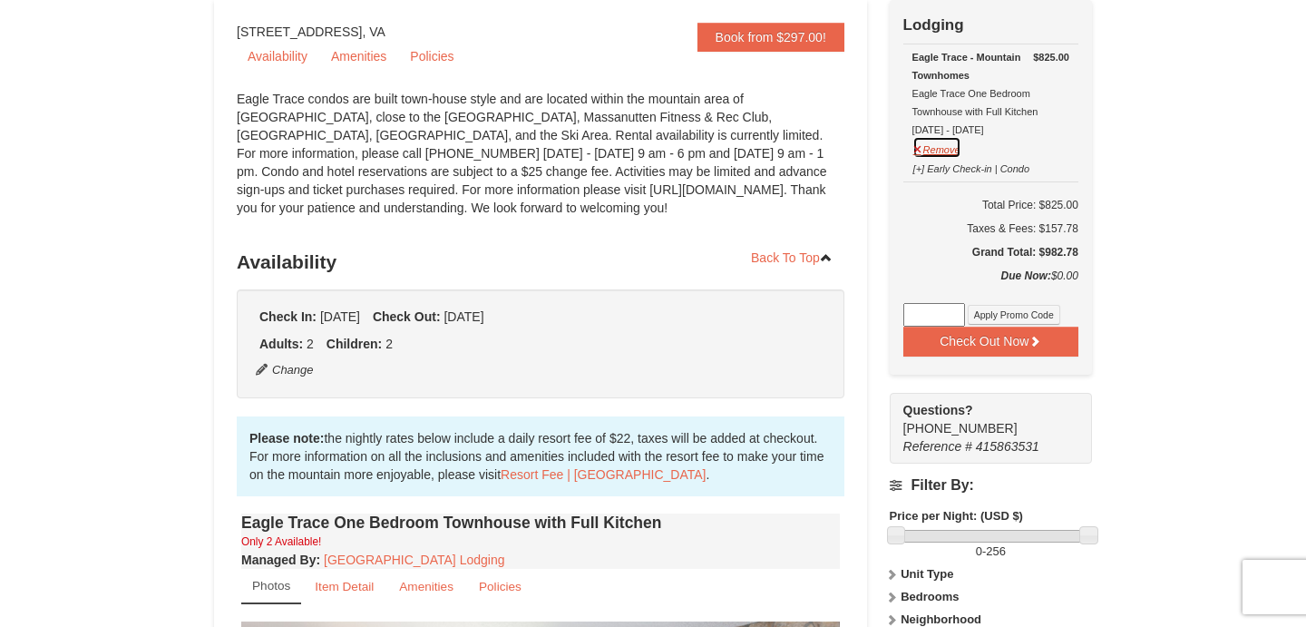
click at [912, 144] on button "Remove" at bounding box center [936, 147] width 49 height 23
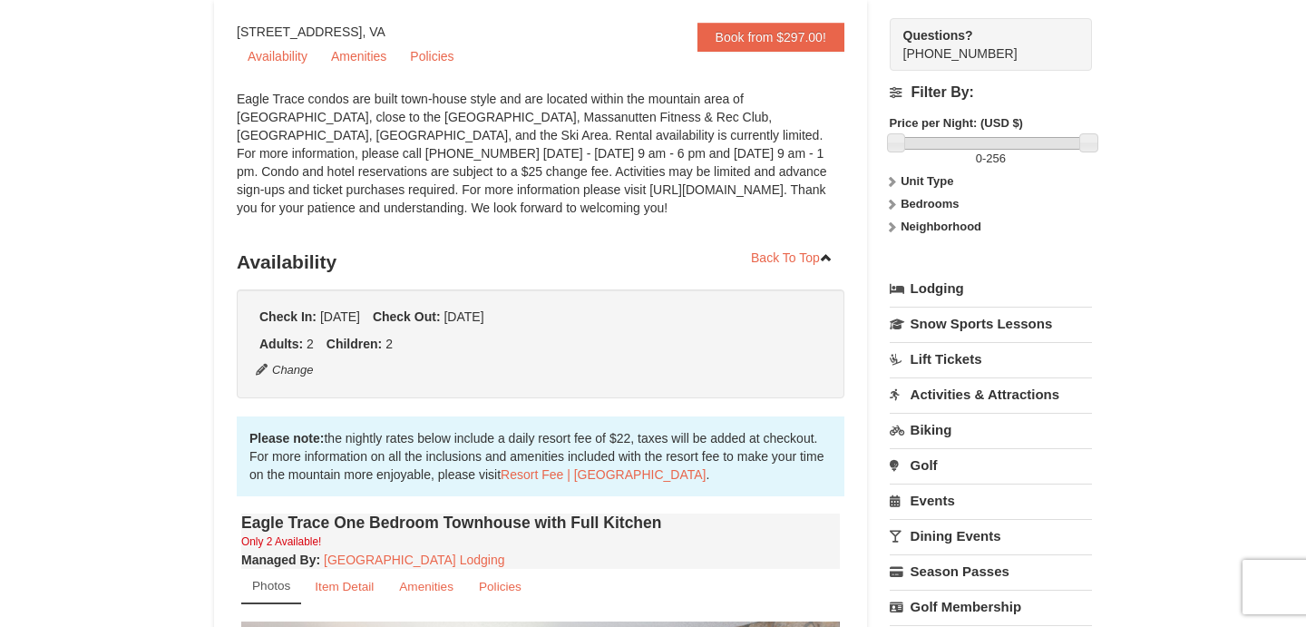
scroll to position [0, 0]
